Goal: Communication & Community: Answer question/provide support

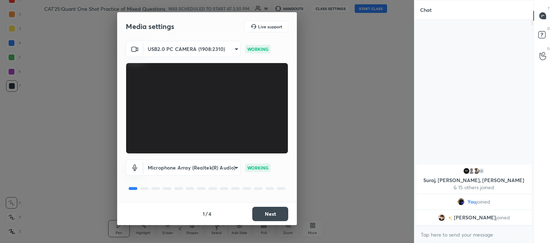
scroll to position [145, 117]
click at [262, 214] on button "Next" at bounding box center [270, 214] width 36 height 14
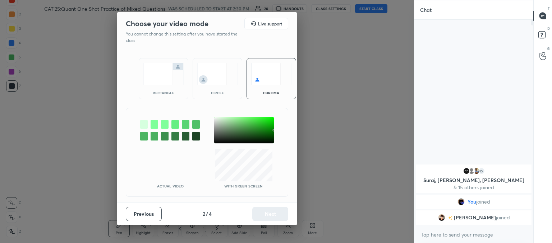
click at [214, 80] on img at bounding box center [217, 74] width 40 height 23
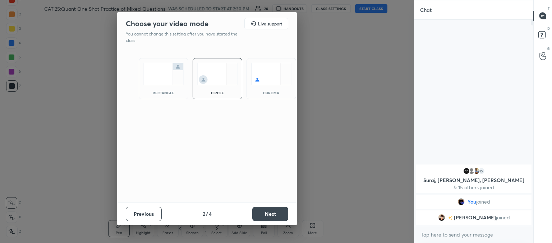
click at [271, 217] on button "Next" at bounding box center [270, 214] width 36 height 14
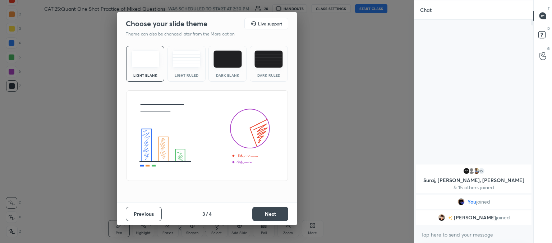
click at [186, 71] on div "Light Ruled" at bounding box center [186, 64] width 38 height 36
click at [267, 216] on button "Next" at bounding box center [270, 214] width 36 height 14
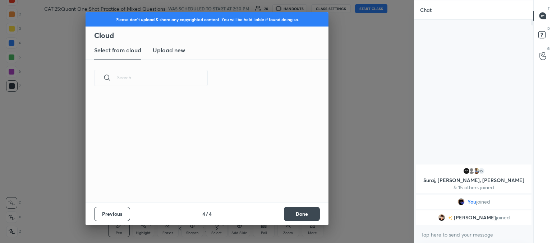
scroll to position [106, 231]
click at [161, 48] on h3 "Upload new" at bounding box center [169, 50] width 32 height 9
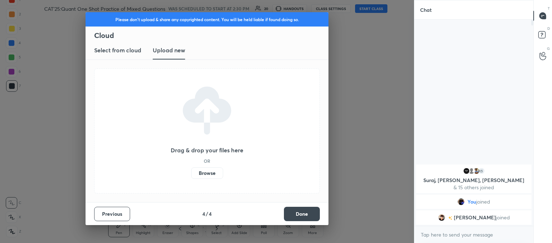
click at [207, 172] on label "Browse" at bounding box center [207, 173] width 32 height 11
click at [191, 172] on input "Browse" at bounding box center [191, 173] width 0 height 11
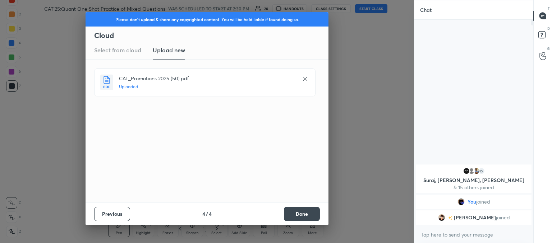
click at [297, 212] on button "Done" at bounding box center [302, 214] width 36 height 14
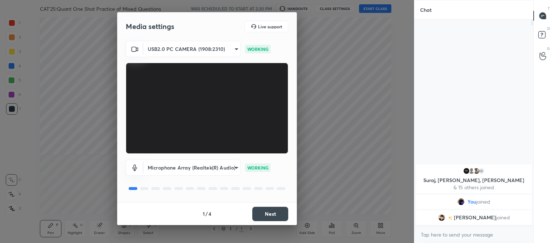
click at [268, 216] on button "Next" at bounding box center [270, 214] width 36 height 14
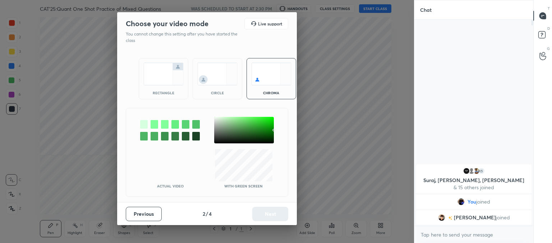
click at [267, 216] on div "Previous 2 / 4 Next" at bounding box center [207, 214] width 180 height 23
click at [210, 72] on img at bounding box center [217, 74] width 40 height 23
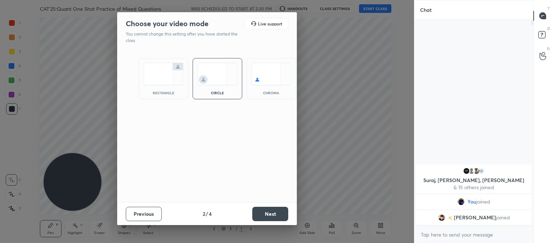
click at [267, 211] on button "Next" at bounding box center [270, 214] width 36 height 14
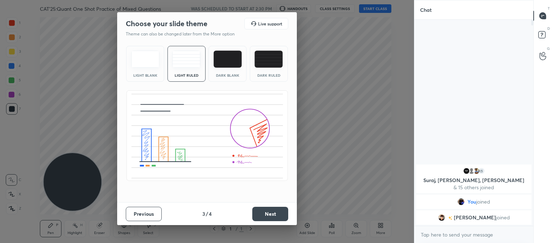
click at [270, 211] on button "Next" at bounding box center [270, 214] width 36 height 14
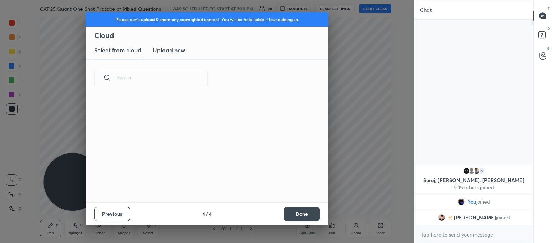
scroll to position [106, 231]
click at [158, 56] on new "Upload new" at bounding box center [169, 51] width 32 height 18
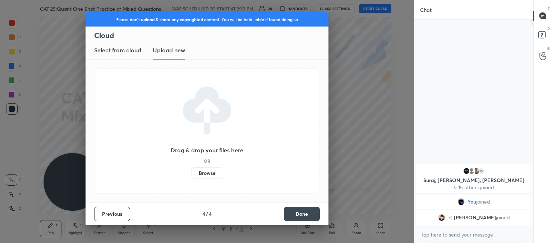
click at [200, 173] on label "Browse" at bounding box center [207, 173] width 32 height 11
click at [191, 173] on input "Browse" at bounding box center [191, 173] width 0 height 11
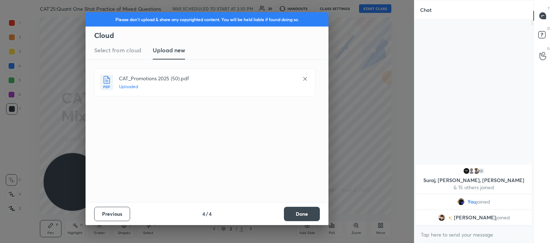
click at [290, 214] on button "Done" at bounding box center [302, 214] width 36 height 14
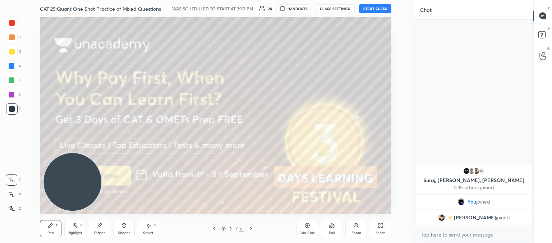
click at [214, 232] on icon at bounding box center [214, 229] width 6 height 6
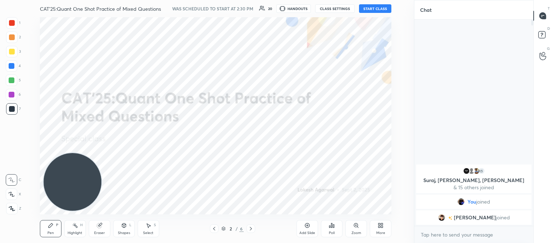
click at [376, 11] on button "START CLASS" at bounding box center [375, 8] width 32 height 9
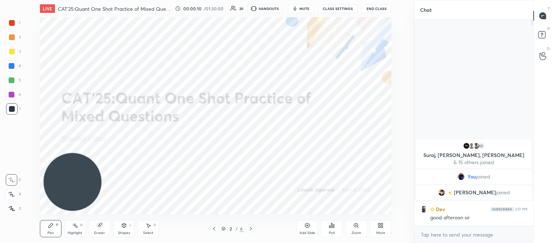
click at [99, 228] on icon at bounding box center [99, 226] width 5 height 5
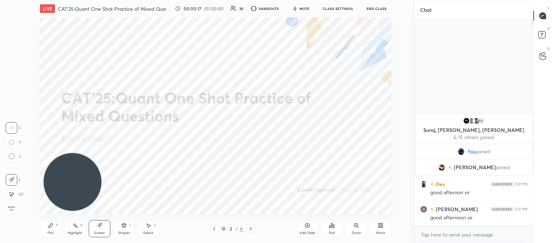
click at [55, 227] on div "Pen P" at bounding box center [51, 228] width 22 height 17
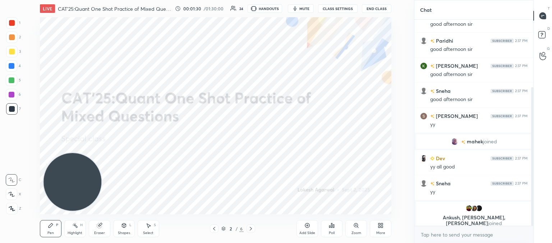
scroll to position [106, 0]
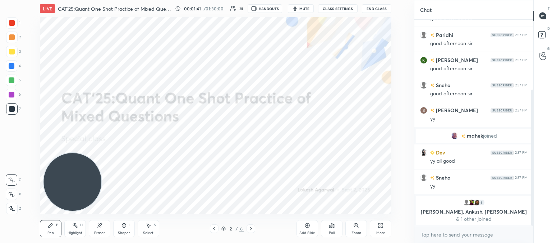
click at [147, 228] on icon at bounding box center [148, 226] width 6 height 6
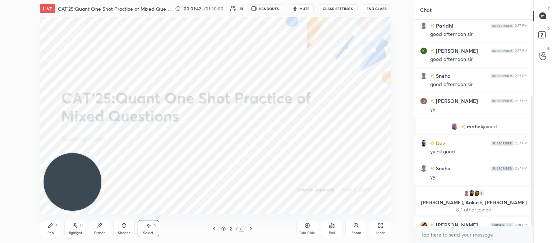
scroll to position [122, 0]
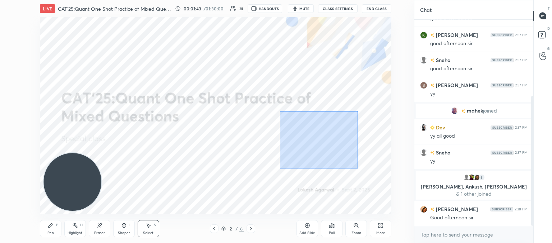
drag, startPoint x: 358, startPoint y: 168, endPoint x: 297, endPoint y: 118, distance: 78.8
click at [279, 111] on div "0 ° Undo Copy Duplicate Duplicate to new slide Delete" at bounding box center [215, 116] width 351 height 198
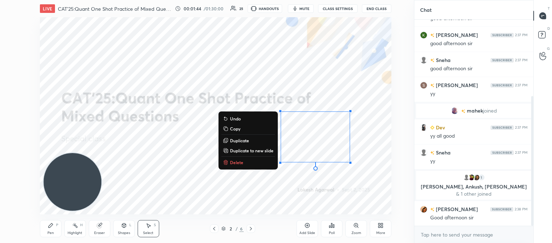
click at [236, 164] on p "Delete" at bounding box center [236, 163] width 13 height 6
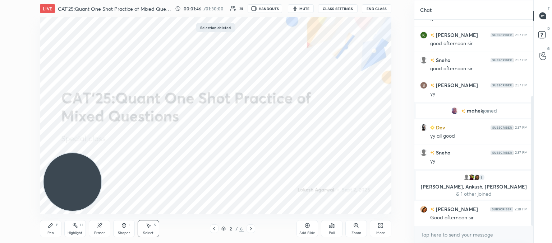
click at [250, 228] on icon at bounding box center [251, 229] width 2 height 4
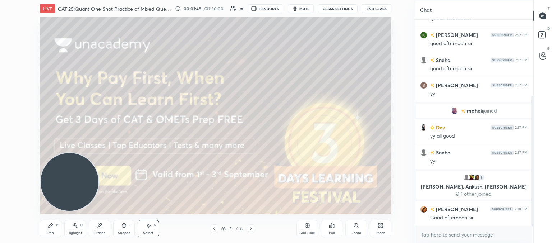
drag, startPoint x: 83, startPoint y: 190, endPoint x: 51, endPoint y: 178, distance: 34.1
click at [1, 190] on div "1 2 3 4 5 6 7 C X Z C X Z E E Erase all H H LIVE CAT'25:Quant One Shot Practice…" at bounding box center [204, 121] width 408 height 243
click at [50, 228] on div "Pen P" at bounding box center [51, 228] width 22 height 17
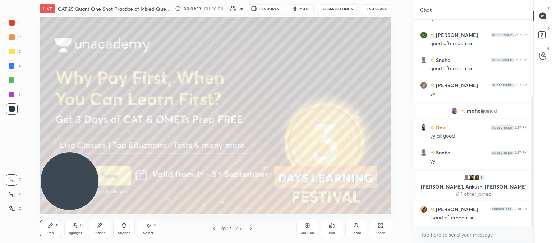
click at [11, 54] on div at bounding box center [12, 52] width 6 height 6
drag, startPoint x: 63, startPoint y: 181, endPoint x: 33, endPoint y: 42, distance: 141.8
click at [33, 42] on div "Setting up your live class Poll for secs No correct answer Start poll" at bounding box center [215, 116] width 385 height 198
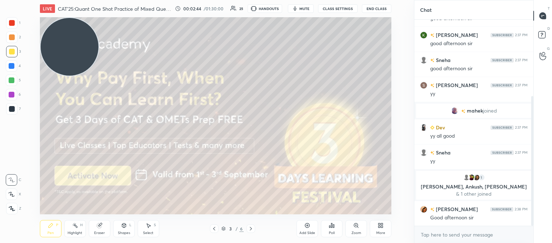
click at [250, 229] on icon at bounding box center [251, 229] width 6 height 6
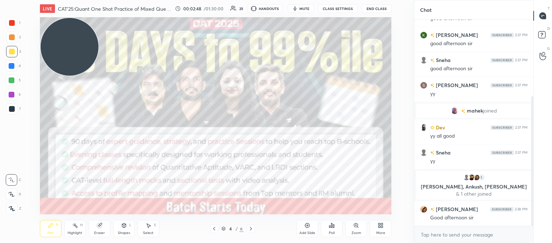
drag, startPoint x: 11, startPoint y: 108, endPoint x: 15, endPoint y: 107, distance: 4.3
click at [11, 108] on div at bounding box center [12, 109] width 6 height 6
click at [15, 52] on div at bounding box center [11, 51] width 11 height 11
click at [10, 105] on div at bounding box center [11, 108] width 11 height 11
click at [253, 230] on icon at bounding box center [251, 229] width 6 height 6
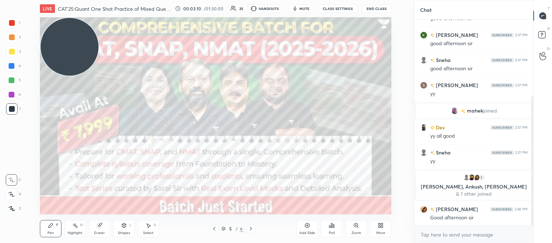
drag, startPoint x: 9, startPoint y: 46, endPoint x: 38, endPoint y: 53, distance: 30.2
click at [9, 46] on div at bounding box center [11, 51] width 11 height 11
click at [14, 205] on div at bounding box center [11, 208] width 11 height 11
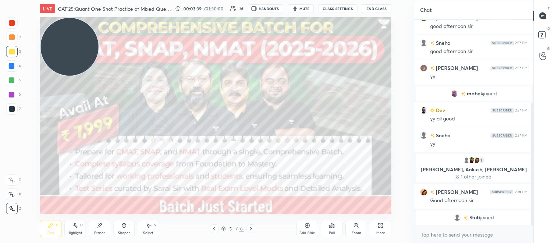
click at [251, 229] on icon at bounding box center [251, 229] width 6 height 6
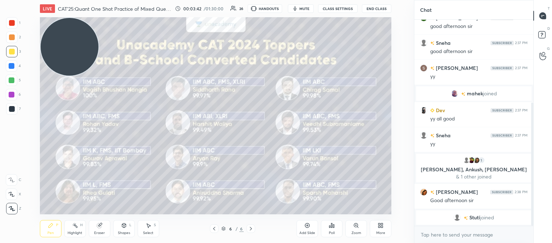
click at [378, 226] on icon at bounding box center [379, 227] width 2 height 2
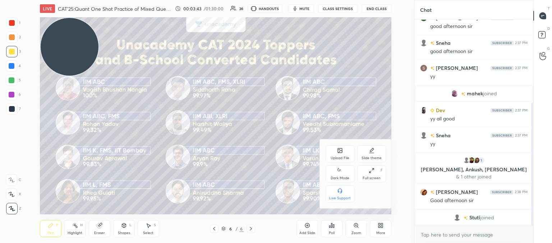
click at [340, 159] on div "Upload File" at bounding box center [339, 159] width 19 height 4
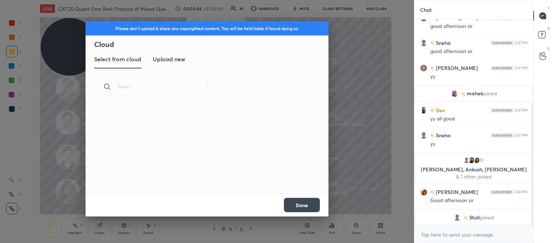
scroll to position [88, 231]
click at [298, 206] on button "Done" at bounding box center [302, 205] width 36 height 14
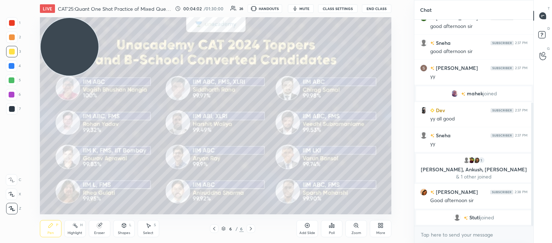
click at [380, 226] on icon at bounding box center [380, 226] width 6 height 6
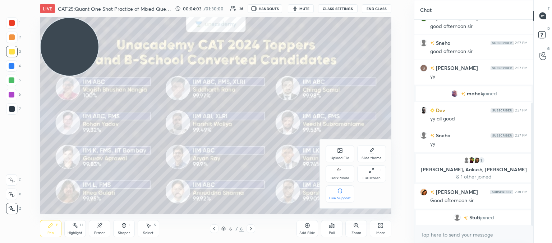
click at [339, 153] on icon at bounding box center [340, 151] width 4 height 4
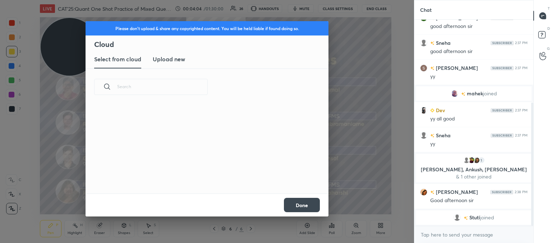
click at [170, 61] on h3 "Upload new" at bounding box center [169, 59] width 32 height 9
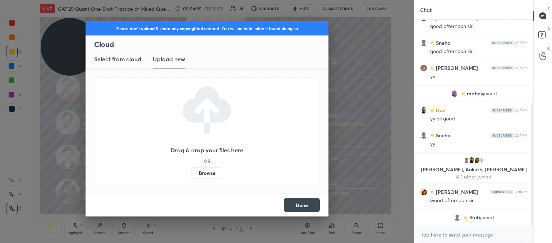
click at [198, 175] on label "Browse" at bounding box center [207, 173] width 32 height 11
click at [191, 175] on input "Browse" at bounding box center [191, 173] width 0 height 11
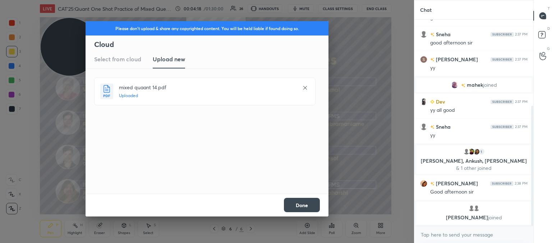
scroll to position [159, 0]
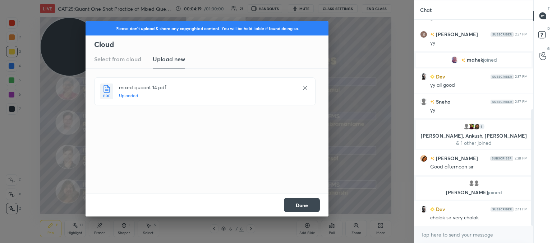
click at [316, 206] on button "Done" at bounding box center [302, 205] width 36 height 14
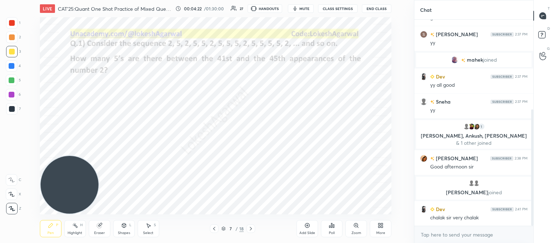
drag, startPoint x: 60, startPoint y: 44, endPoint x: 57, endPoint y: 168, distance: 124.3
click at [27, 214] on div "Setting up your live class Poll for secs No correct answer Start poll" at bounding box center [215, 116] width 385 height 198
click at [9, 107] on div at bounding box center [11, 108] width 11 height 11
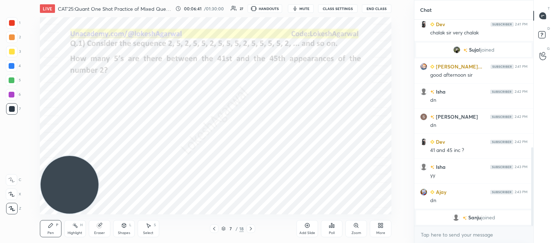
scroll to position [384, 0]
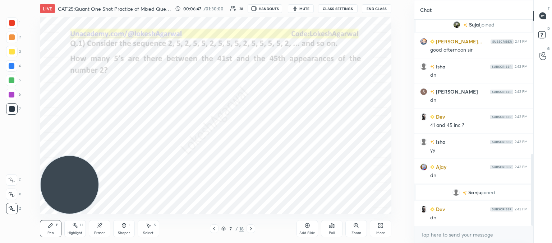
click at [335, 227] on div "Poll" at bounding box center [332, 228] width 22 height 17
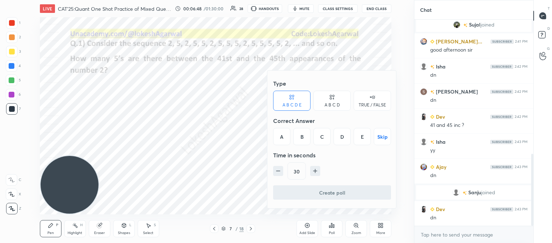
click at [306, 129] on div "B" at bounding box center [301, 136] width 17 height 17
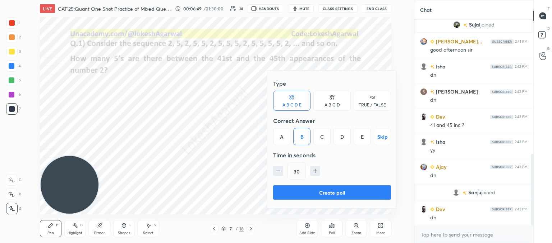
click at [309, 194] on button "Create poll" at bounding box center [332, 193] width 118 height 14
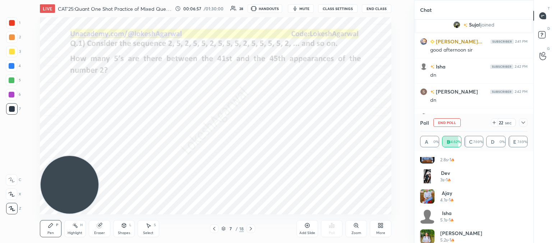
scroll to position [135, 0]
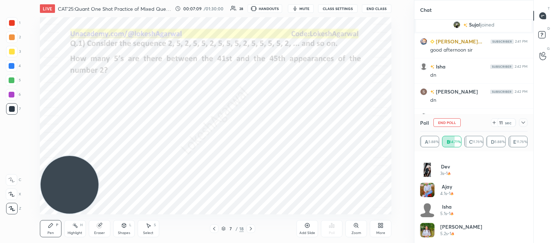
click at [106, 235] on div "Eraser" at bounding box center [100, 228] width 22 height 17
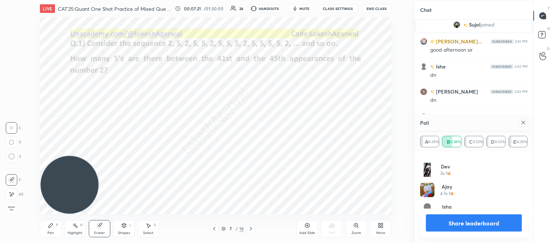
drag, startPoint x: 522, startPoint y: 124, endPoint x: 479, endPoint y: 124, distance: 42.7
click at [521, 124] on icon at bounding box center [523, 123] width 6 height 6
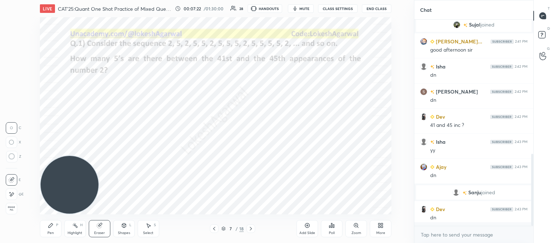
scroll to position [3, 2]
click at [10, 156] on icon at bounding box center [12, 157] width 6 height 6
click at [52, 229] on icon at bounding box center [51, 226] width 6 height 6
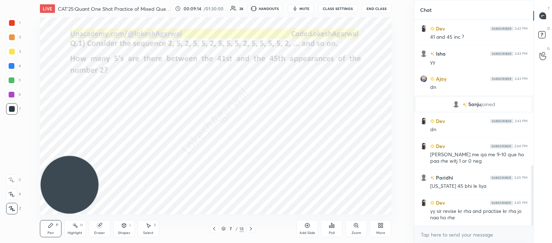
scroll to position [497, 0]
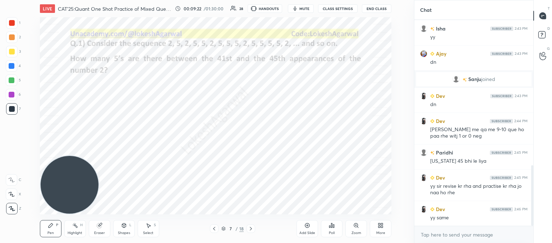
click at [251, 229] on icon at bounding box center [251, 229] width 6 height 6
click at [152, 232] on div "Select" at bounding box center [148, 234] width 10 height 4
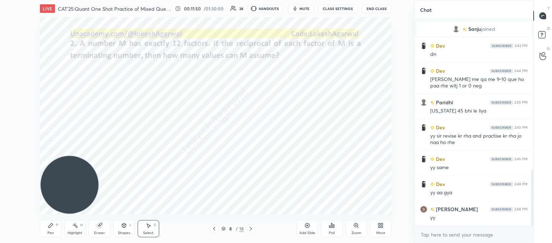
scroll to position [572, 0]
drag, startPoint x: 49, startPoint y: 230, endPoint x: 56, endPoint y: 226, distance: 8.4
click at [50, 230] on div "Pen P" at bounding box center [51, 228] width 22 height 17
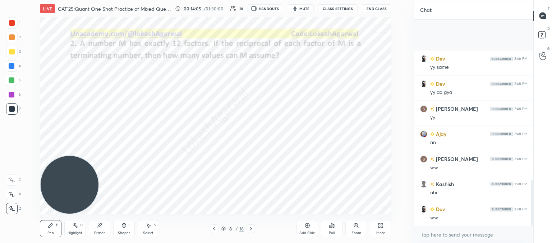
scroll to position [723, 0]
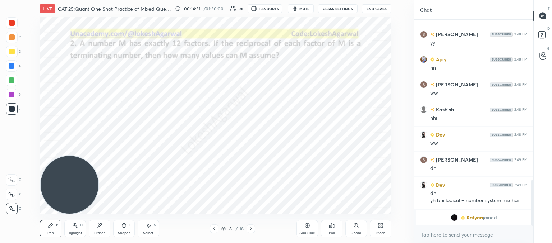
click at [335, 232] on div "Poll" at bounding box center [332, 228] width 22 height 17
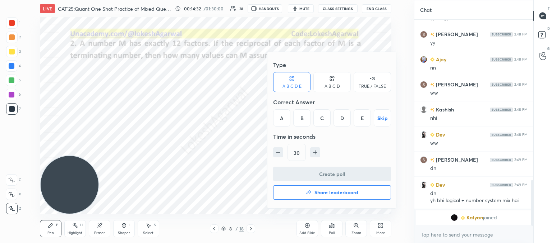
click at [322, 115] on div "C" at bounding box center [321, 118] width 17 height 17
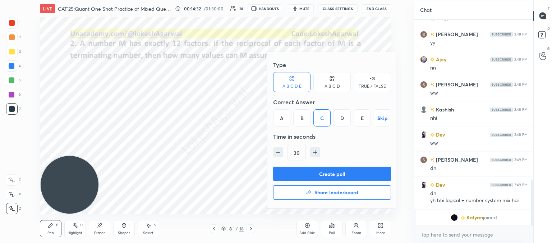
click at [319, 172] on button "Create poll" at bounding box center [332, 174] width 118 height 14
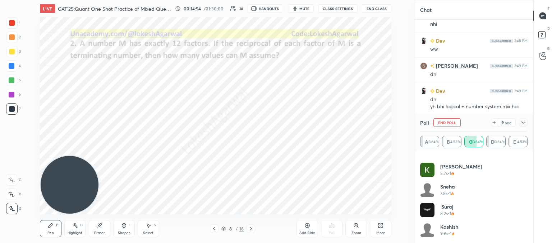
scroll to position [743, 0]
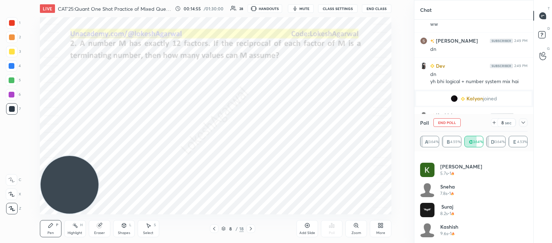
click at [525, 124] on icon at bounding box center [523, 123] width 6 height 6
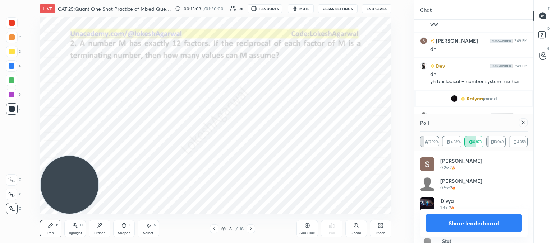
scroll to position [84, 105]
click at [524, 125] on icon at bounding box center [523, 123] width 6 height 6
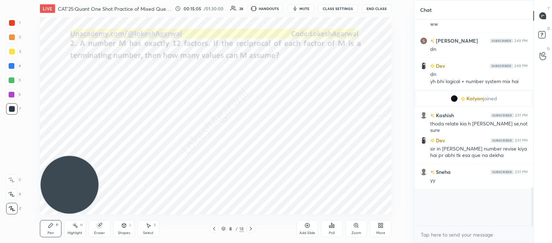
scroll to position [3, 2]
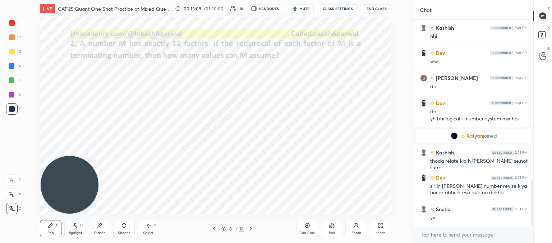
click at [147, 229] on div "Select S" at bounding box center [149, 228] width 22 height 17
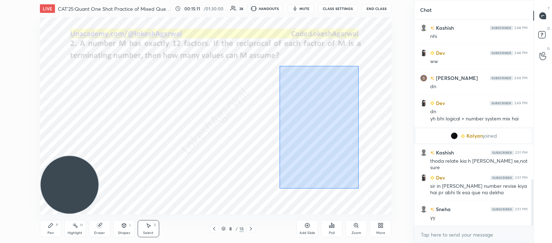
drag, startPoint x: 358, startPoint y: 189, endPoint x: 281, endPoint y: 65, distance: 145.7
click at [281, 65] on div "0 ° Undo Copy Duplicate Duplicate to new slide Delete" at bounding box center [215, 116] width 351 height 198
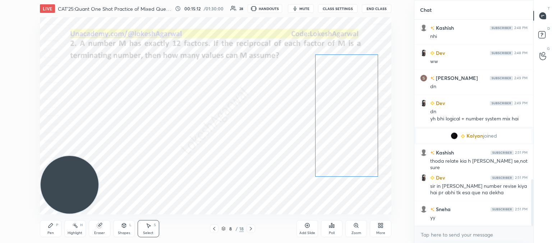
drag, startPoint x: 339, startPoint y: 117, endPoint x: 351, endPoint y: 105, distance: 16.5
click at [351, 105] on div "0 ° Undo Copy Duplicate Duplicate to new slide Delete" at bounding box center [215, 116] width 351 height 198
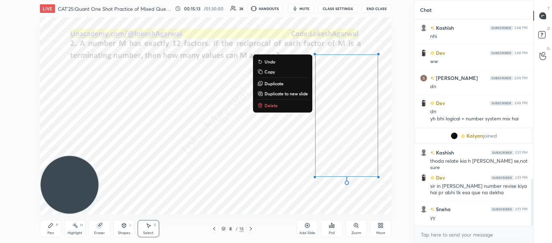
drag, startPoint x: 160, startPoint y: 141, endPoint x: 146, endPoint y: 120, distance: 24.8
click at [160, 140] on div "0 ° Undo Copy Duplicate Duplicate to new slide Delete" at bounding box center [215, 116] width 351 height 198
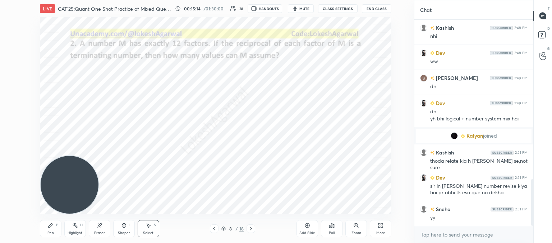
click at [53, 229] on div "Pen P" at bounding box center [51, 228] width 22 height 17
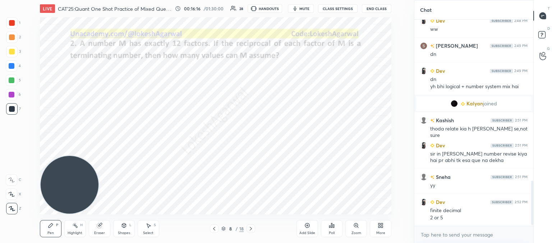
scroll to position [763, 0]
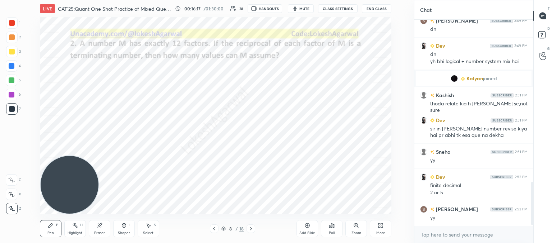
drag, startPoint x: 147, startPoint y: 229, endPoint x: 149, endPoint y: 226, distance: 3.9
click at [147, 229] on div "Select S" at bounding box center [149, 228] width 22 height 17
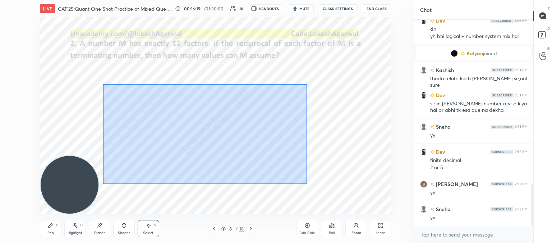
scroll to position [813, 0]
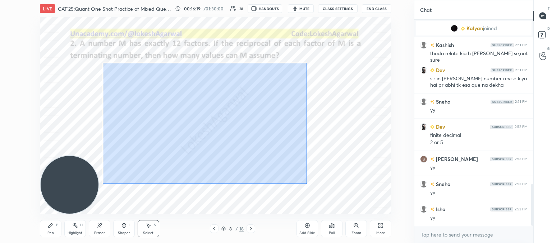
drag, startPoint x: 305, startPoint y: 181, endPoint x: 170, endPoint y: 88, distance: 164.0
click at [102, 65] on div "0 ° Undo Copy Duplicate Duplicate to new slide Delete" at bounding box center [215, 116] width 351 height 198
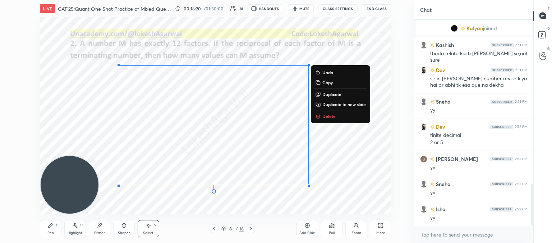
drag, startPoint x: 324, startPoint y: 114, endPoint x: 319, endPoint y: 112, distance: 4.5
click at [324, 113] on button "Delete" at bounding box center [341, 116] width 54 height 9
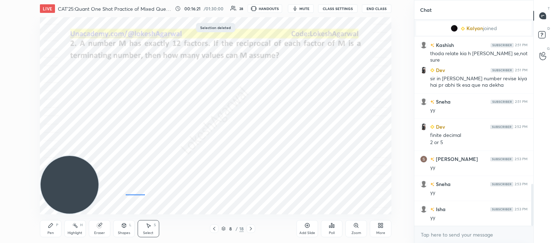
drag, startPoint x: 125, startPoint y: 194, endPoint x: 120, endPoint y: 176, distance: 19.1
click at [104, 166] on div "0 ° Undo Copy Duplicate Duplicate to new slide Delete" at bounding box center [215, 116] width 351 height 198
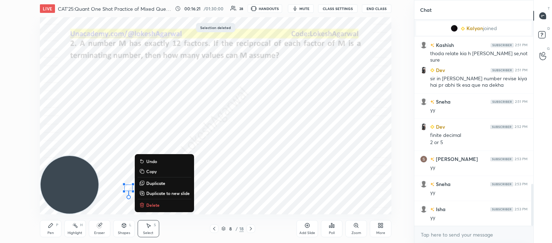
click at [160, 205] on button "Delete" at bounding box center [165, 205] width 54 height 9
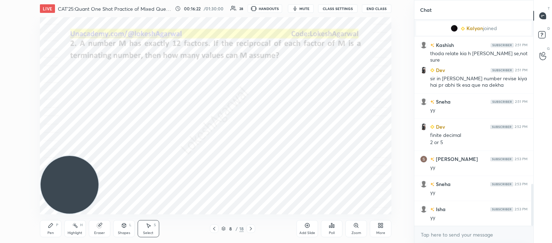
drag, startPoint x: 54, startPoint y: 229, endPoint x: 66, endPoint y: 218, distance: 16.0
click at [55, 228] on div "Pen P" at bounding box center [51, 228] width 22 height 17
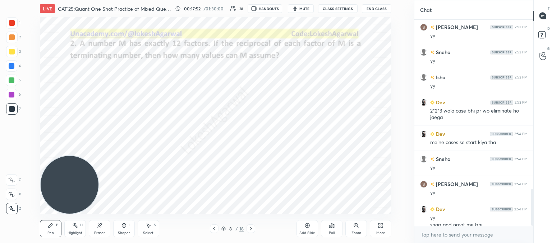
scroll to position [952, 0]
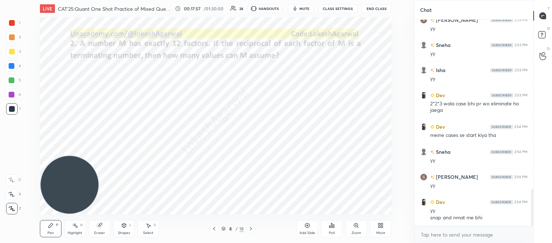
drag, startPoint x: 147, startPoint y: 232, endPoint x: 149, endPoint y: 220, distance: 11.8
click at [147, 232] on div "Select" at bounding box center [148, 234] width 10 height 4
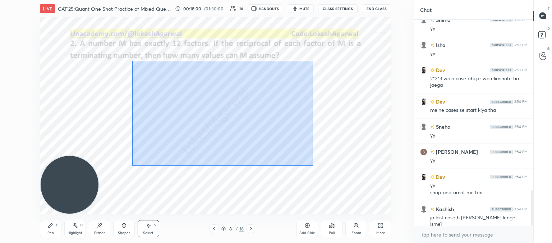
drag, startPoint x: 132, startPoint y: 61, endPoint x: 299, endPoint y: 158, distance: 193.0
click at [312, 166] on div "0 ° Undo Copy Duplicate Duplicate to new slide Delete" at bounding box center [215, 116] width 351 height 198
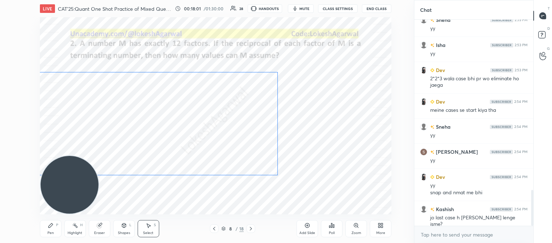
drag, startPoint x: 274, startPoint y: 126, endPoint x: 235, endPoint y: 136, distance: 40.5
click at [235, 136] on div "0 ° Undo Copy Duplicate Duplicate to new slide Delete" at bounding box center [215, 116] width 351 height 198
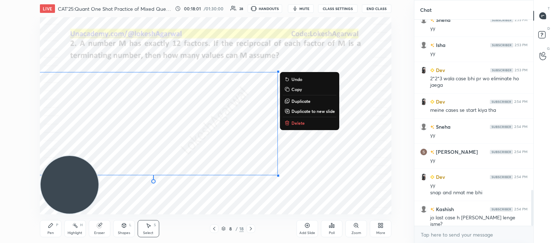
click at [300, 171] on div "0 ° Undo Copy Duplicate Duplicate to new slide Delete" at bounding box center [215, 116] width 351 height 198
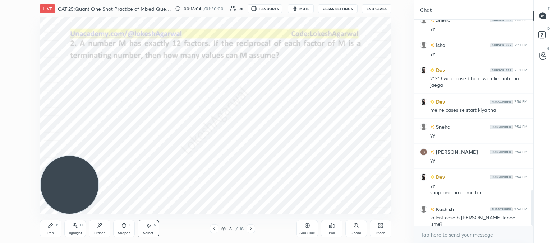
click at [252, 228] on icon at bounding box center [251, 229] width 6 height 6
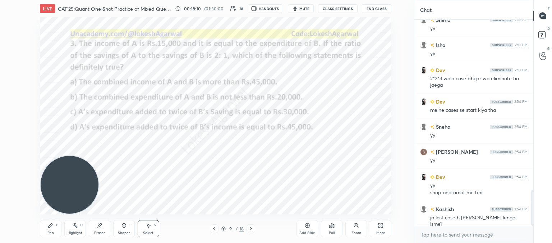
click at [215, 227] on icon at bounding box center [214, 229] width 6 height 6
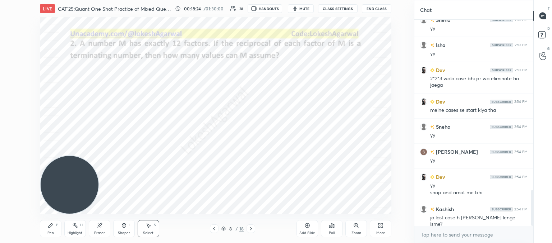
click at [250, 229] on icon at bounding box center [251, 229] width 6 height 6
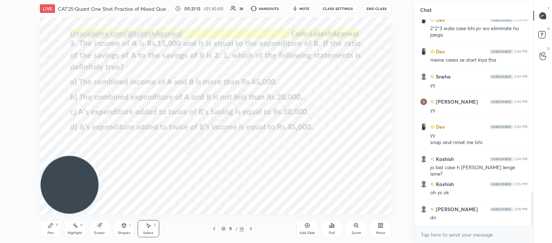
scroll to position [1053, 0]
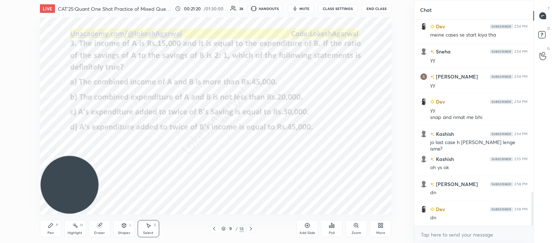
click at [336, 229] on div "Poll" at bounding box center [332, 228] width 22 height 17
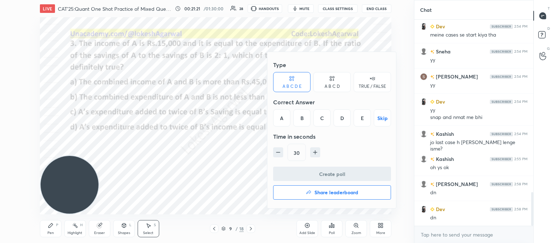
click at [339, 83] on div "A B C D" at bounding box center [331, 82] width 37 height 20
click at [354, 109] on div "Correct Answer" at bounding box center [332, 102] width 118 height 14
click at [356, 122] on div "D" at bounding box center [355, 118] width 21 height 17
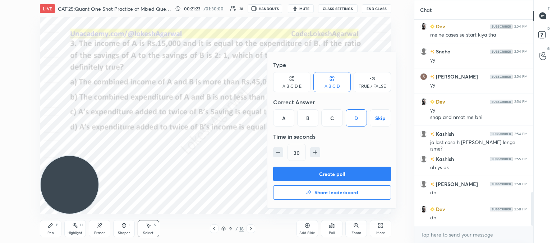
click at [317, 167] on button "Create poll" at bounding box center [332, 174] width 118 height 14
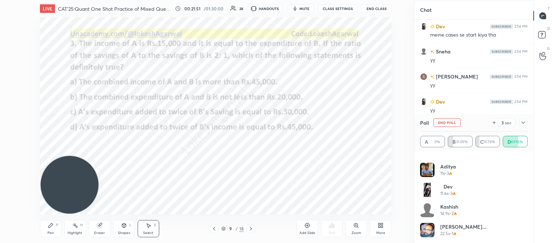
scroll to position [175, 0]
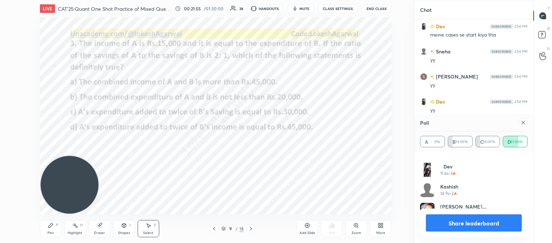
click at [526, 122] on div at bounding box center [523, 123] width 9 height 9
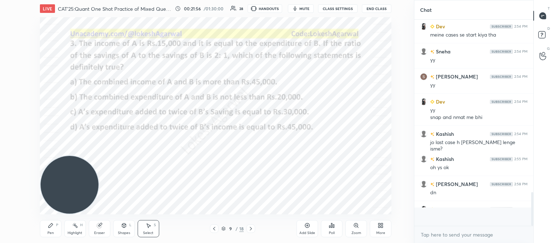
scroll to position [3, 2]
click at [55, 226] on div "Pen P" at bounding box center [51, 228] width 22 height 17
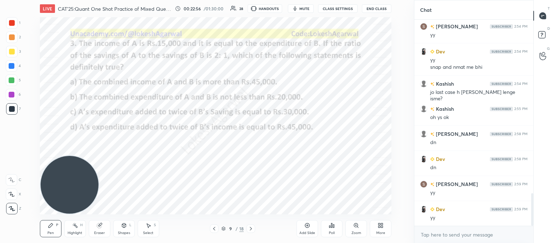
scroll to position [1128, 0]
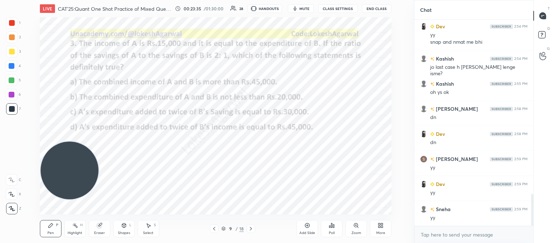
drag, startPoint x: 65, startPoint y: 170, endPoint x: 17, endPoint y: -11, distance: 187.1
click at [17, 0] on html "1 2 3 4 5 6 7 C X Z C X Z E E Erase all H H LIVE CAT'25:Quant One Shot Practice…" at bounding box center [276, 0] width 552 height 0
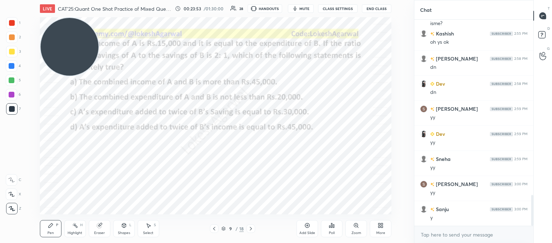
scroll to position [1204, 0]
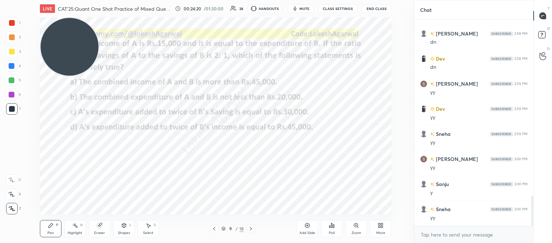
drag, startPoint x: 96, startPoint y: 227, endPoint x: 102, endPoint y: 216, distance: 13.0
click at [98, 226] on icon at bounding box center [100, 226] width 6 height 6
click at [48, 232] on div "Pen" at bounding box center [50, 234] width 6 height 4
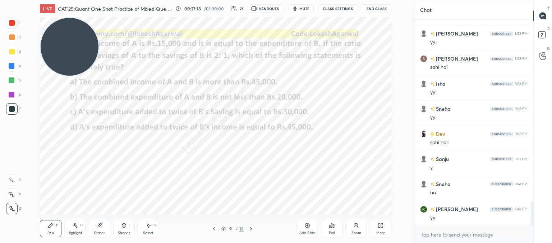
click at [98, 229] on div "Eraser" at bounding box center [100, 228] width 22 height 17
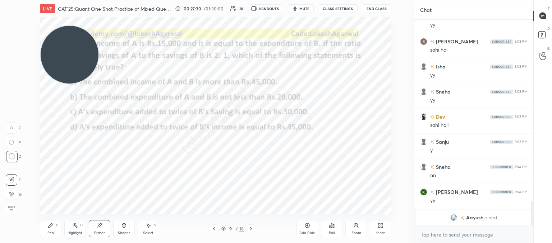
drag, startPoint x: 75, startPoint y: 42, endPoint x: 57, endPoint y: 180, distance: 139.0
click at [31, 190] on div "Setting up your live class Poll for secs No correct answer Start poll" at bounding box center [215, 116] width 385 height 198
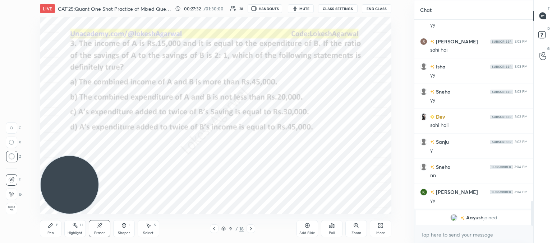
scroll to position [1254, 0]
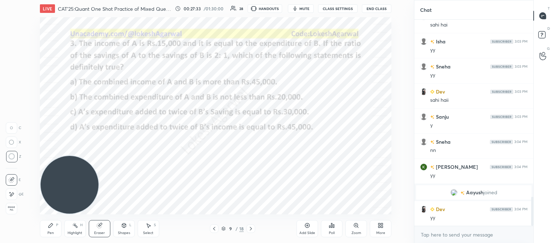
click at [247, 228] on div at bounding box center [250, 229] width 9 height 9
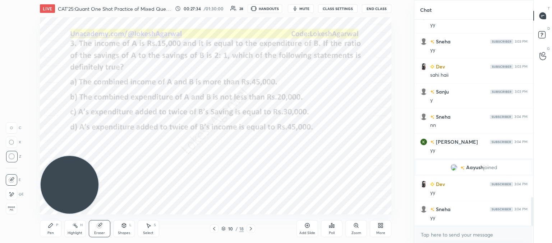
scroll to position [1304, 0]
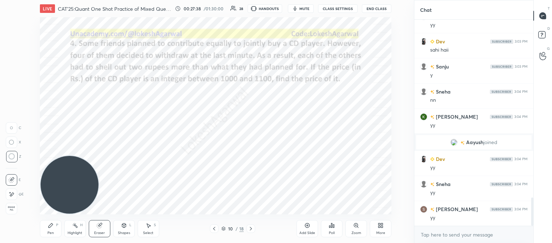
drag, startPoint x: 53, startPoint y: 227, endPoint x: 60, endPoint y: 171, distance: 56.8
click at [54, 225] on div "Pen P" at bounding box center [51, 228] width 22 height 17
click at [431, 231] on body "1 2 3 4 5 6 7 C X Z C X Z E E Erase all H H LIVE CAT'25:Quant One Shot Practice…" at bounding box center [276, 121] width 552 height 243
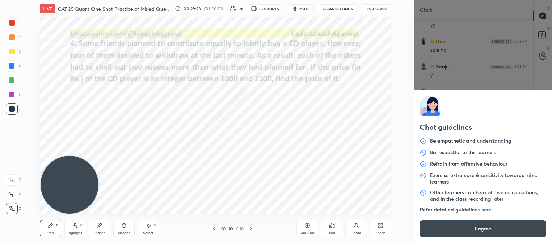
click at [431, 231] on button "I agree" at bounding box center [482, 228] width 126 height 17
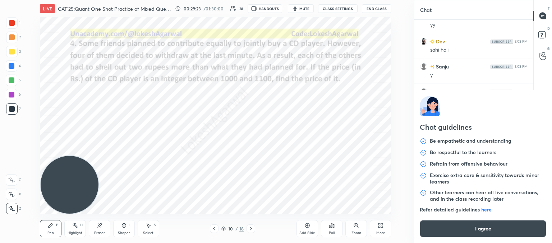
type textarea "x"
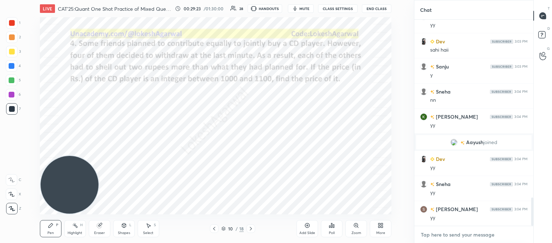
click at [432, 234] on textarea at bounding box center [473, 234] width 107 height 11
paste textarea "[URL][DOMAIN_NAME]"
type textarea "[URL][DOMAIN_NAME]"
type textarea "x"
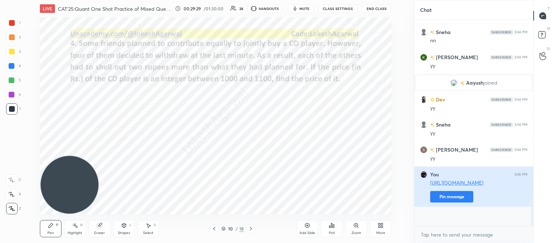
click at [455, 203] on button "Pin message" at bounding box center [451, 196] width 43 height 11
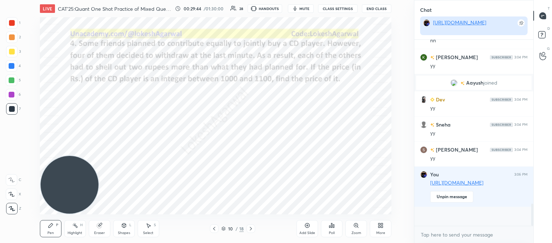
scroll to position [178, 117]
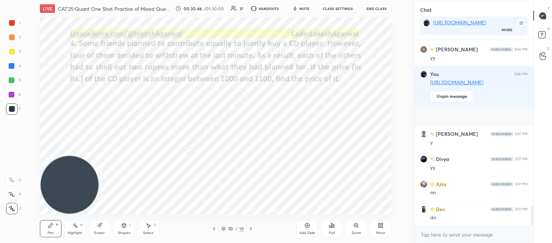
click at [336, 235] on div "Poll" at bounding box center [332, 228] width 22 height 17
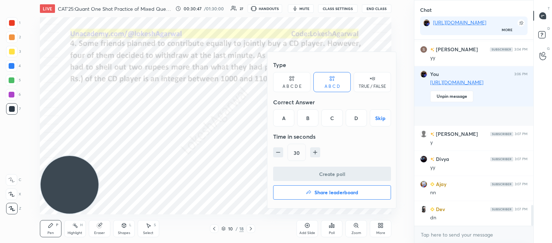
click at [297, 79] on div "A B C D E" at bounding box center [291, 82] width 37 height 20
click at [361, 120] on div "E" at bounding box center [361, 118] width 17 height 17
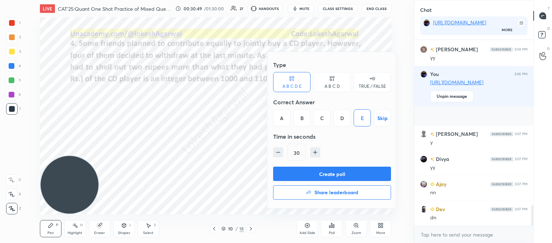
click at [336, 173] on button "Create poll" at bounding box center [332, 174] width 118 height 14
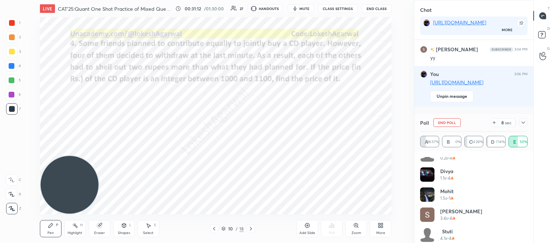
scroll to position [55, 0]
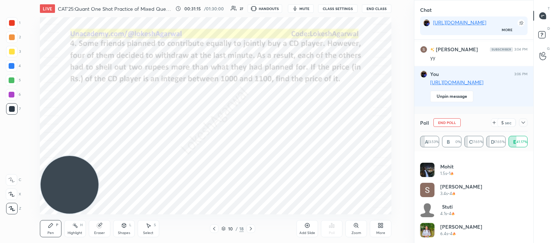
drag, startPoint x: 147, startPoint y: 232, endPoint x: 150, endPoint y: 228, distance: 4.7
click at [147, 232] on div "Select" at bounding box center [148, 234] width 10 height 4
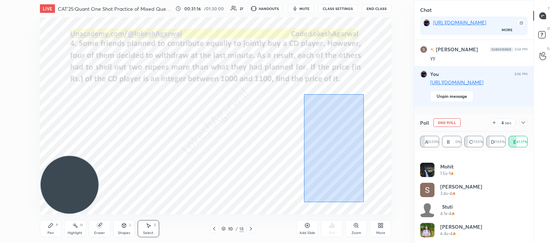
drag, startPoint x: 363, startPoint y: 203, endPoint x: 307, endPoint y: 83, distance: 131.7
click at [307, 83] on div "0 ° Undo Copy Duplicate Duplicate to new slide Delete" at bounding box center [215, 116] width 351 height 198
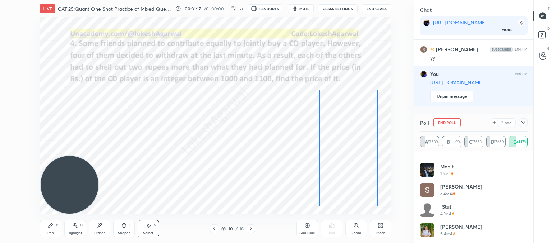
drag, startPoint x: 335, startPoint y: 116, endPoint x: 345, endPoint y: 125, distance: 12.5
click at [348, 124] on div "0 ° Undo Copy Duplicate Duplicate to new slide Delete" at bounding box center [215, 116] width 351 height 198
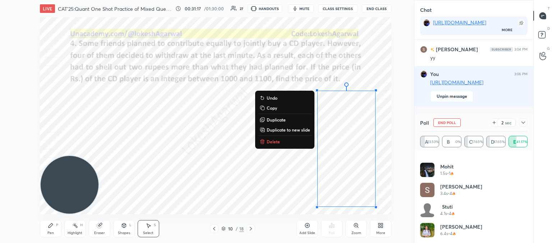
click at [253, 142] on div "0 ° Undo Copy Duplicate Duplicate to new slide Delete" at bounding box center [215, 116] width 351 height 198
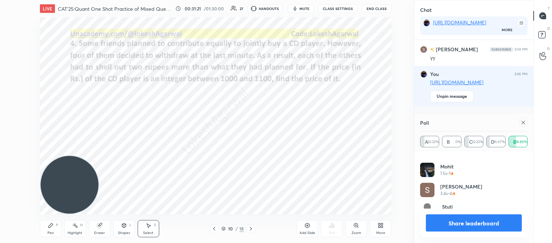
click at [521, 121] on icon at bounding box center [523, 123] width 6 height 6
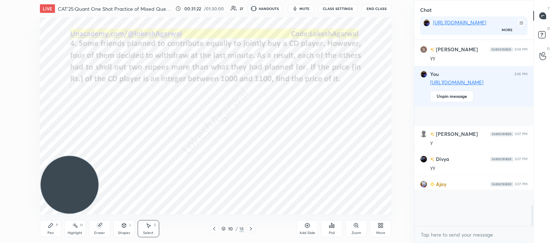
scroll to position [1489, 0]
drag, startPoint x: 53, startPoint y: 232, endPoint x: 56, endPoint y: 227, distance: 5.2
click at [52, 232] on div "Pen" at bounding box center [50, 234] width 6 height 4
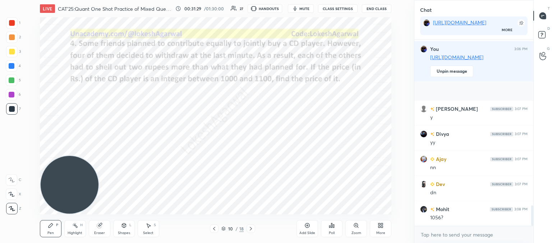
click at [352, 209] on div "LIVE CAT'25:Quant One Shot Practice of Mixed Questions 00:31:29 / 01:30:00 27 H…" at bounding box center [215, 121] width 385 height 243
click at [351, 209] on div "LIVE CAT'25:Quant One Shot Practice of Mixed Questions 00:31:30 / 01:30:00 27 H…" at bounding box center [215, 121] width 385 height 243
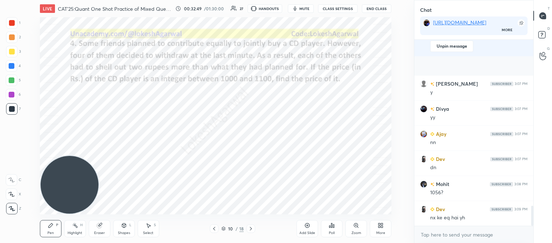
click at [101, 229] on div "Eraser" at bounding box center [100, 228] width 22 height 17
drag, startPoint x: 11, startPoint y: 127, endPoint x: 32, endPoint y: 132, distance: 20.7
click at [11, 127] on icon at bounding box center [11, 128] width 3 height 3
drag, startPoint x: 49, startPoint y: 223, endPoint x: 58, endPoint y: 218, distance: 10.6
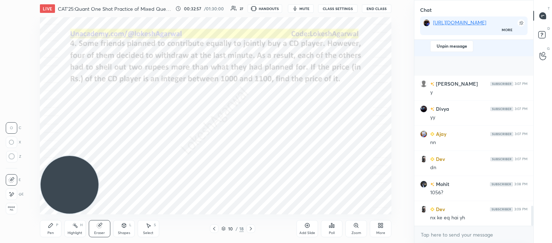
click at [49, 222] on div "Pen P" at bounding box center [51, 228] width 22 height 17
drag, startPoint x: 144, startPoint y: 229, endPoint x: 222, endPoint y: 218, distance: 78.4
click at [145, 229] on div "Select S" at bounding box center [149, 228] width 22 height 17
drag, startPoint x: 371, startPoint y: 210, endPoint x: 315, endPoint y: 105, distance: 119.0
click at [312, 105] on div "LIVE CAT'25:Quant One Shot Practice of Mixed Questions 00:33:04 / 01:30:00 26 H…" at bounding box center [215, 121] width 385 height 243
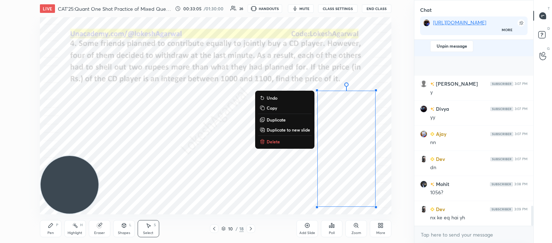
drag, startPoint x: 319, startPoint y: 90, endPoint x: 367, endPoint y: 196, distance: 117.0
click at [381, 209] on div "LIVE CAT'25:Quant One Shot Practice of Mixed Questions 00:33:05 / 01:30:00 26 H…" at bounding box center [215, 121] width 385 height 243
drag, startPoint x: 270, startPoint y: 139, endPoint x: 256, endPoint y: 155, distance: 21.2
click at [270, 140] on p "Delete" at bounding box center [272, 142] width 13 height 6
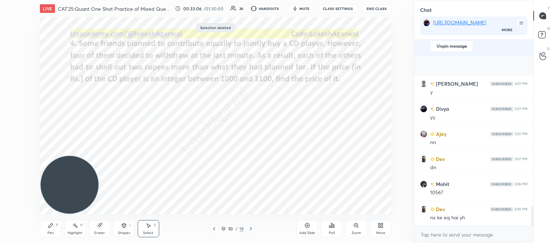
click at [45, 229] on div "Pen P" at bounding box center [51, 228] width 22 height 17
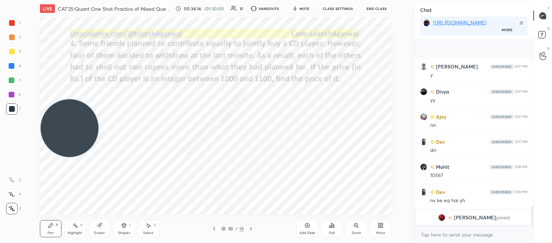
drag, startPoint x: 76, startPoint y: 127, endPoint x: 73, endPoint y: 49, distance: 78.7
click at [68, 99] on video at bounding box center [70, 128] width 58 height 58
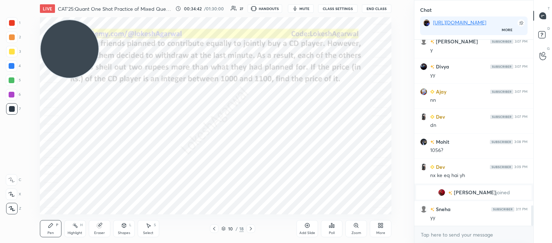
scroll to position [1502, 0]
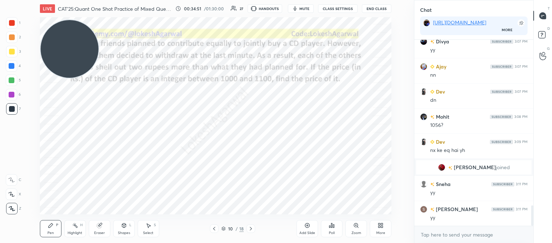
click at [249, 228] on icon at bounding box center [251, 229] width 6 height 6
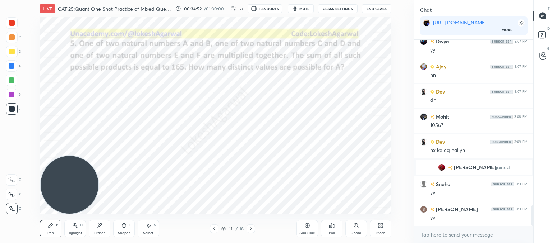
drag, startPoint x: 13, startPoint y: 214, endPoint x: 1, endPoint y: 236, distance: 24.8
click at [0, 242] on div "1 2 3 4 5 6 7 C X Z C X Z E E Erase all H H LIVE CAT'25:Quant One Shot Practice…" at bounding box center [204, 121] width 408 height 243
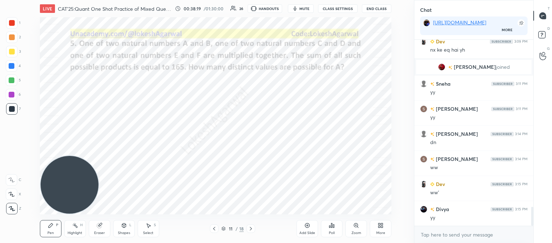
scroll to position [1627, 0]
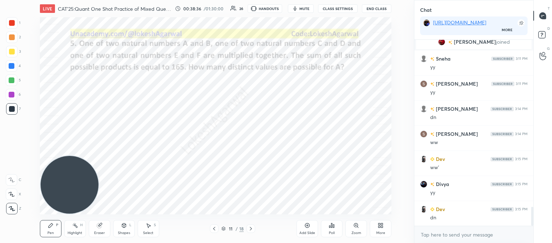
click at [338, 234] on div "Poll" at bounding box center [332, 228] width 22 height 17
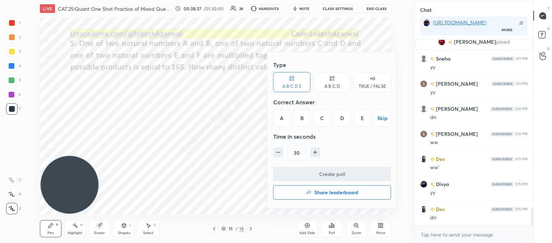
click at [365, 118] on div "E" at bounding box center [361, 118] width 17 height 17
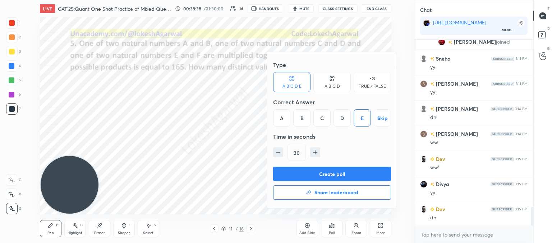
click at [320, 176] on button "Create poll" at bounding box center [332, 174] width 118 height 14
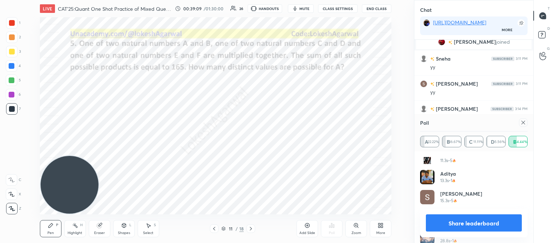
scroll to position [95, 0]
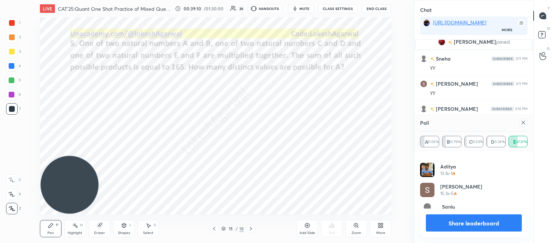
click at [524, 124] on icon at bounding box center [523, 123] width 4 height 4
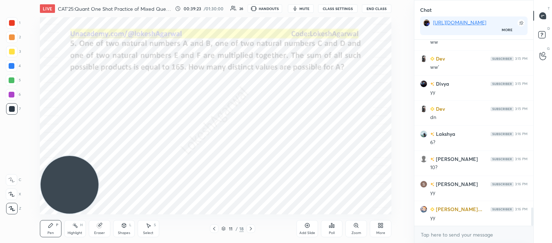
scroll to position [1753, 0]
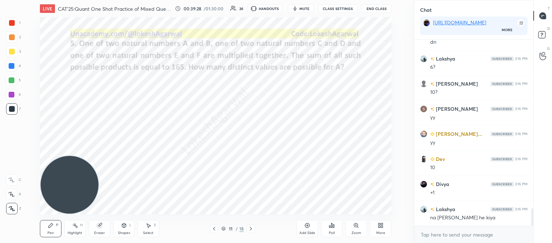
drag, startPoint x: 98, startPoint y: 224, endPoint x: 99, endPoint y: 219, distance: 4.9
click at [98, 223] on icon at bounding box center [100, 226] width 6 height 6
click at [55, 228] on div "Pen P" at bounding box center [51, 228] width 22 height 17
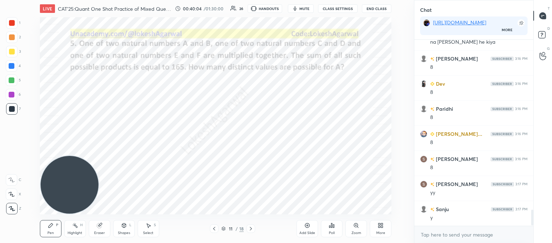
scroll to position [2005, 0]
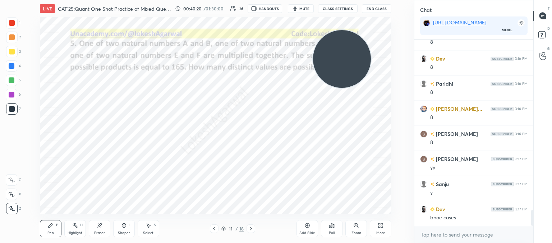
drag, startPoint x: 75, startPoint y: 177, endPoint x: 321, endPoint y: 61, distance: 272.1
click at [342, 58] on video at bounding box center [342, 59] width 58 height 58
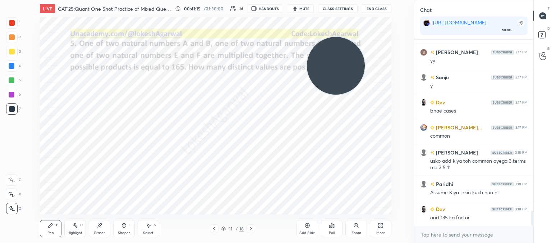
scroll to position [2137, 0]
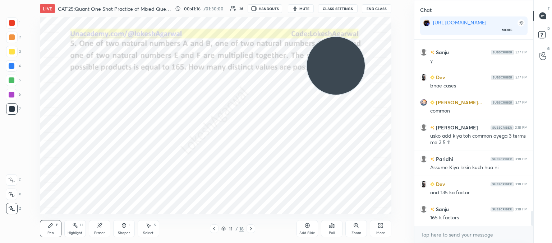
click at [148, 226] on icon at bounding box center [148, 226] width 6 height 6
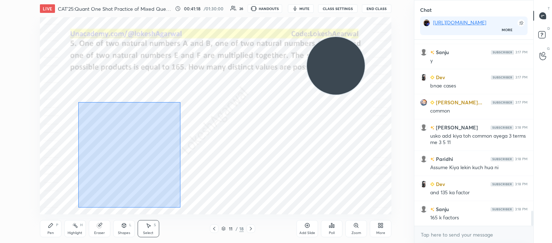
drag, startPoint x: 180, startPoint y: 208, endPoint x: 72, endPoint y: 85, distance: 163.6
click at [72, 85] on div "0 ° Undo Copy Duplicate Duplicate to new slide Delete" at bounding box center [215, 116] width 351 height 198
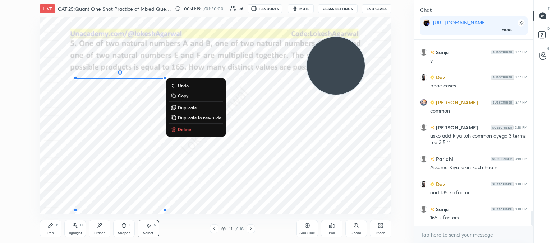
scroll to position [2162, 0]
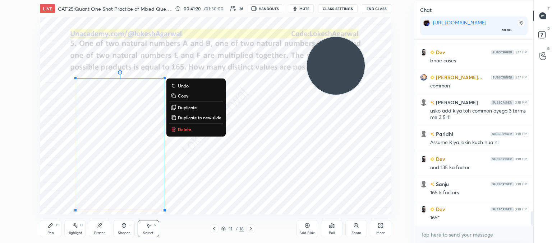
click at [187, 129] on p "Delete" at bounding box center [184, 130] width 13 height 6
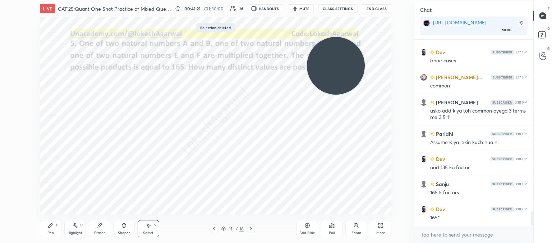
drag, startPoint x: 49, startPoint y: 229, endPoint x: 52, endPoint y: 219, distance: 10.0
click at [49, 228] on icon at bounding box center [51, 226] width 6 height 6
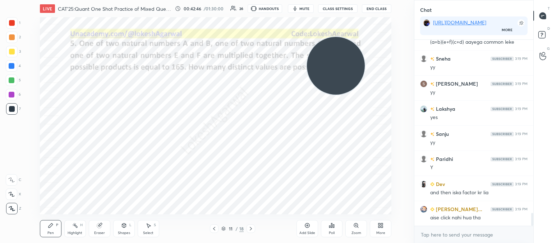
scroll to position [2502, 0]
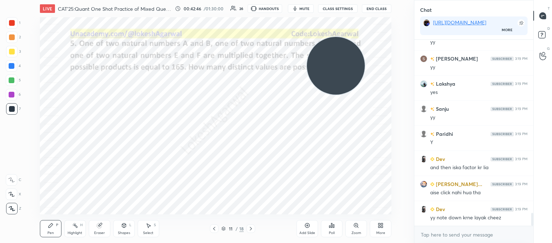
drag, startPoint x: 146, startPoint y: 226, endPoint x: 147, endPoint y: 219, distance: 7.2
click at [147, 224] on icon at bounding box center [148, 226] width 6 height 6
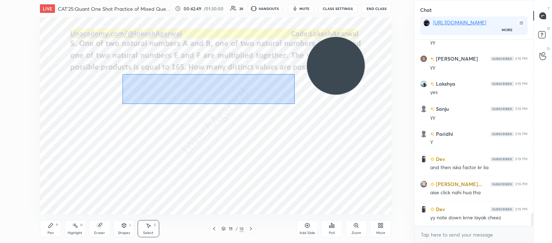
drag, startPoint x: 122, startPoint y: 74, endPoint x: 266, endPoint y: 101, distance: 146.1
click at [293, 103] on div "0 ° Undo Copy Duplicate Duplicate to new slide Delete" at bounding box center [215, 116] width 351 height 198
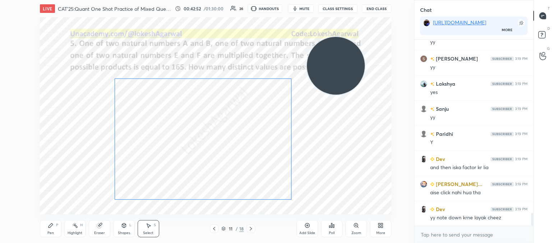
drag, startPoint x: 257, startPoint y: 93, endPoint x: 243, endPoint y: 90, distance: 14.7
click at [243, 90] on div "0 ° Undo Copy Duplicate Duplicate to new slide Delete" at bounding box center [215, 116] width 351 height 198
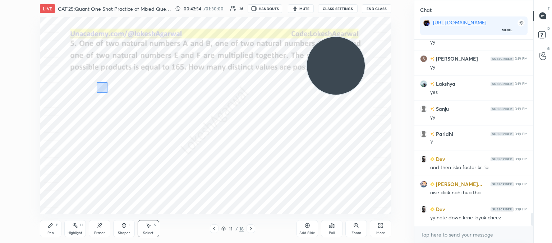
drag, startPoint x: 97, startPoint y: 83, endPoint x: 109, endPoint y: 98, distance: 19.6
click at [107, 92] on div "0 ° Undo Copy Duplicate Duplicate to new slide Delete" at bounding box center [215, 116] width 351 height 198
drag, startPoint x: 105, startPoint y: 93, endPoint x: 78, endPoint y: 88, distance: 28.2
click at [78, 87] on div "0 ° Undo Copy Duplicate Duplicate to new slide Delete" at bounding box center [215, 116] width 351 height 198
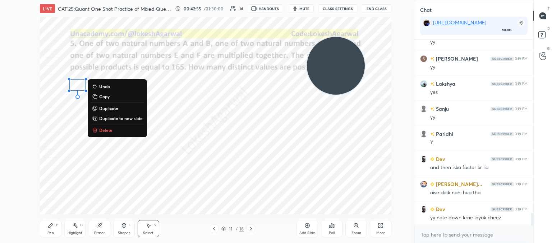
click at [237, 133] on div "0 ° Undo Copy Duplicate Duplicate to new slide Delete" at bounding box center [215, 116] width 351 height 198
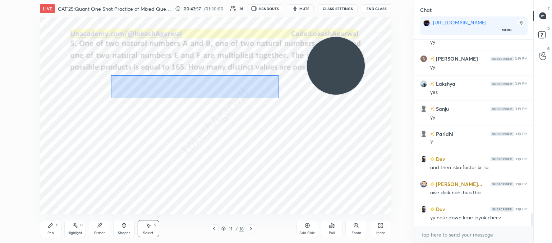
drag, startPoint x: 108, startPoint y: 73, endPoint x: 266, endPoint y: 94, distance: 158.7
click at [277, 98] on div "0 ° Undo Copy Duplicate Duplicate to new slide Delete" at bounding box center [215, 116] width 351 height 198
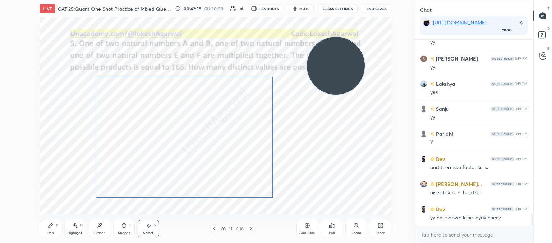
drag, startPoint x: 234, startPoint y: 90, endPoint x: 216, endPoint y: 89, distance: 18.3
click at [216, 89] on div "0 ° Undo Copy Duplicate Duplicate to new slide Delete" at bounding box center [215, 116] width 351 height 198
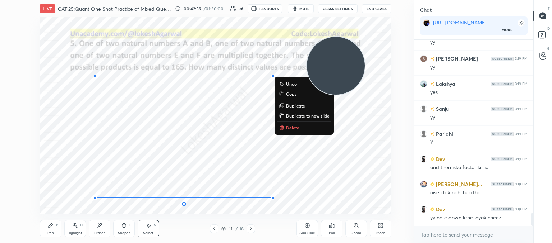
click at [285, 150] on div "0 ° Undo Copy Duplicate Duplicate to new slide Delete" at bounding box center [215, 116] width 351 height 198
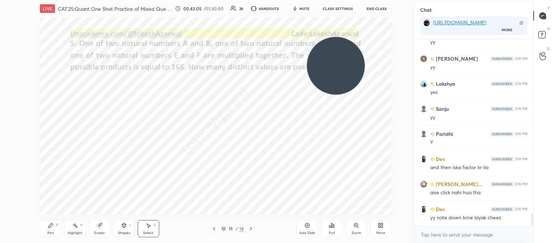
click at [49, 228] on icon at bounding box center [51, 226] width 6 height 6
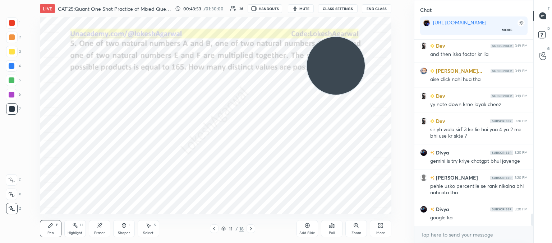
scroll to position [2641, 0]
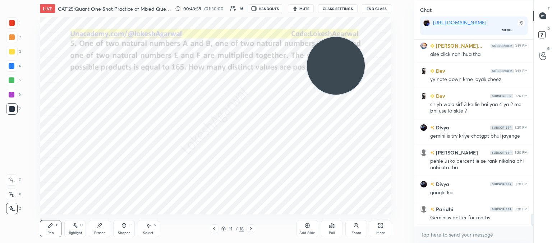
click at [103, 227] on div "Eraser" at bounding box center [100, 228] width 22 height 17
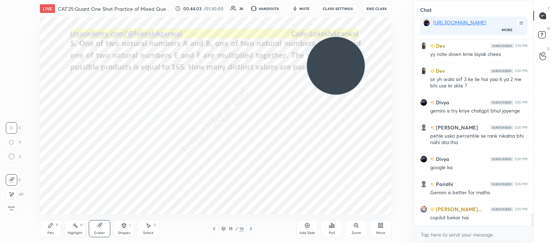
scroll to position [2698, 0]
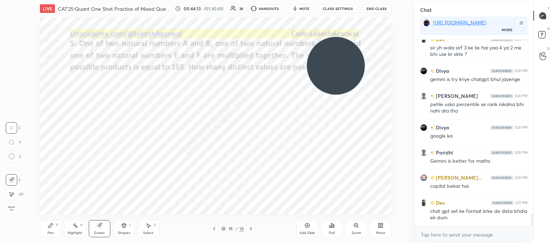
click at [50, 233] on div "Pen" at bounding box center [50, 234] width 6 height 4
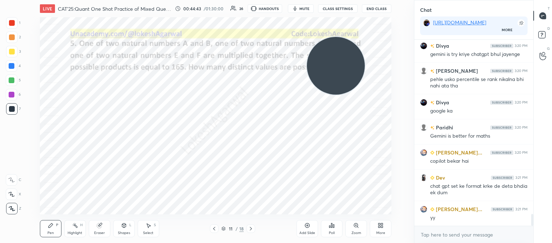
click at [101, 221] on div "Eraser" at bounding box center [100, 228] width 22 height 17
click at [145, 227] on div "Select S" at bounding box center [149, 228] width 22 height 17
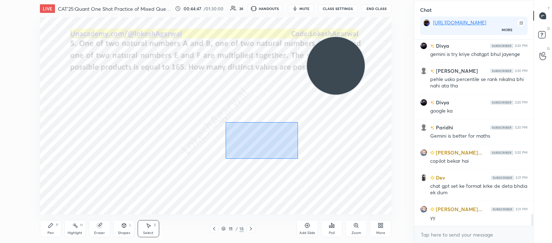
drag, startPoint x: 297, startPoint y: 158, endPoint x: 237, endPoint y: 128, distance: 67.1
click at [227, 125] on div "0 ° Undo Copy Duplicate Duplicate to new slide Delete" at bounding box center [215, 116] width 351 height 198
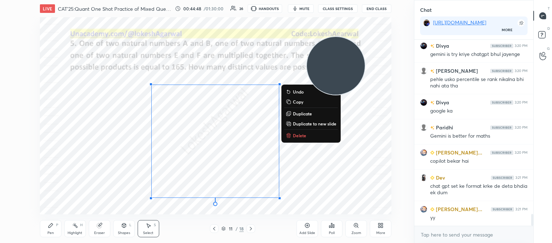
click at [298, 136] on p "Delete" at bounding box center [299, 136] width 13 height 6
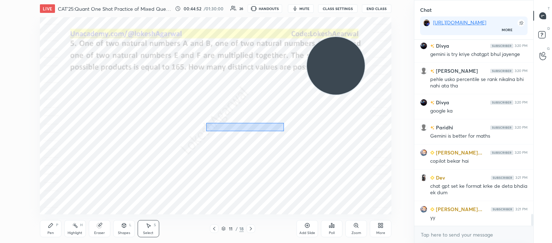
drag, startPoint x: 283, startPoint y: 129, endPoint x: 257, endPoint y: 130, distance: 25.9
click at [212, 125] on div "0 ° Undo Copy Duplicate Duplicate to new slide Delete" at bounding box center [215, 116] width 351 height 198
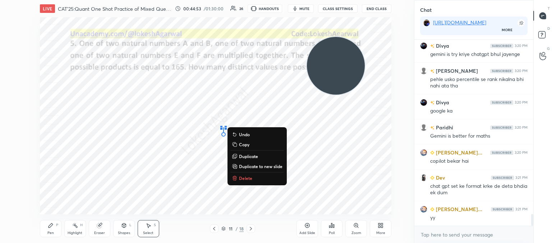
drag, startPoint x: 248, startPoint y: 174, endPoint x: 248, endPoint y: 170, distance: 4.7
click at [249, 173] on div "0 ° Undo Copy Duplicate Duplicate to new slide Delete" at bounding box center [215, 116] width 351 height 198
click at [240, 178] on p "Delete" at bounding box center [245, 179] width 13 height 6
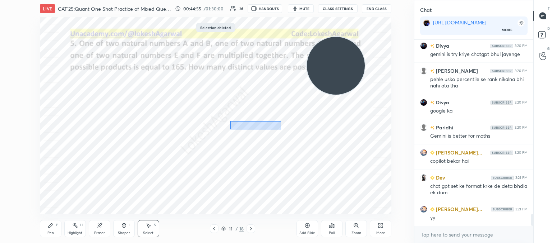
drag, startPoint x: 281, startPoint y: 130, endPoint x: 243, endPoint y: 122, distance: 38.8
click at [236, 122] on div "0 ° Undo Copy Duplicate Duplicate to new slide Delete" at bounding box center [215, 116] width 351 height 198
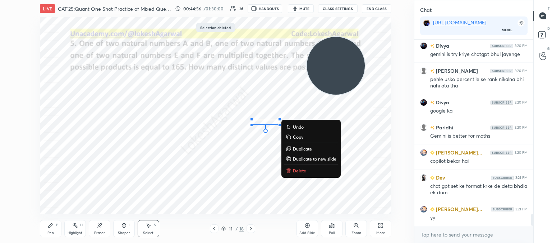
click at [291, 172] on icon at bounding box center [288, 171] width 6 height 6
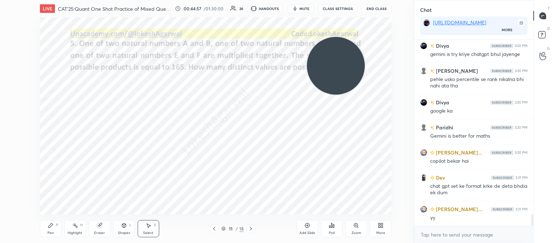
click at [55, 227] on div "Pen P" at bounding box center [51, 228] width 22 height 17
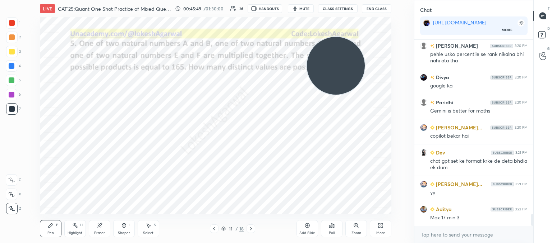
drag, startPoint x: 342, startPoint y: 75, endPoint x: 371, endPoint y: 220, distance: 148.3
click at [371, 220] on div "LIVE CAT'25:Quant One Shot Practice of Mixed Questions 00:45:49 / 01:30:00 26 H…" at bounding box center [215, 121] width 385 height 243
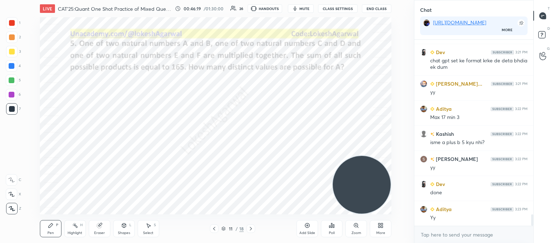
scroll to position [2874, 0]
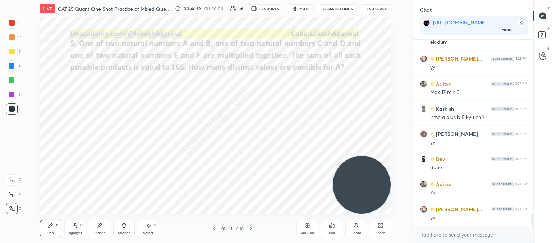
click at [252, 228] on icon at bounding box center [251, 229] width 6 height 6
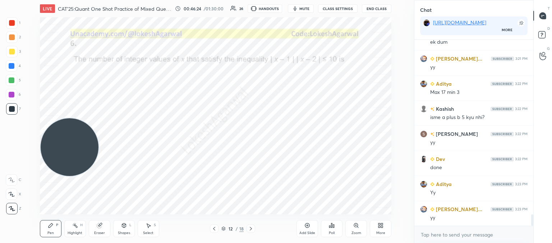
drag, startPoint x: 19, startPoint y: 143, endPoint x: 6, endPoint y: 149, distance: 14.3
click at [0, 151] on div "1 2 3 4 5 6 7 C X Z C X Z E E Erase all H H LIVE CAT'25:Quant One Shot Practice…" at bounding box center [204, 121] width 408 height 243
drag, startPoint x: 97, startPoint y: 227, endPoint x: 113, endPoint y: 215, distance: 20.1
click at [98, 224] on icon at bounding box center [99, 226] width 5 height 5
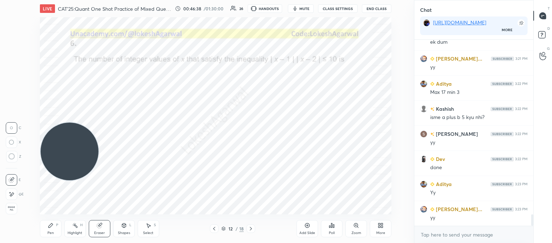
drag, startPoint x: 52, startPoint y: 234, endPoint x: 64, endPoint y: 219, distance: 18.7
click at [54, 232] on div "Pen P" at bounding box center [51, 228] width 22 height 17
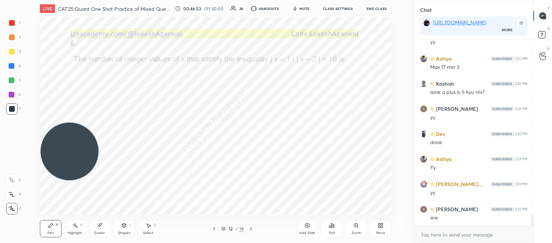
drag, startPoint x: 97, startPoint y: 227, endPoint x: 106, endPoint y: 219, distance: 12.2
click at [100, 225] on icon at bounding box center [99, 226] width 5 height 5
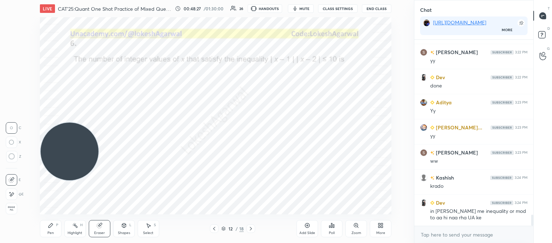
scroll to position [2987, 0]
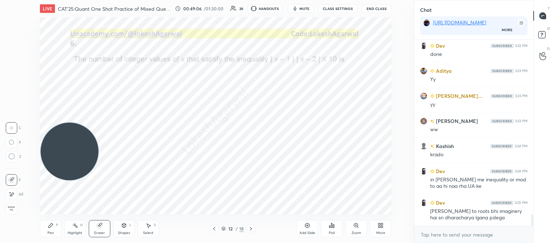
drag, startPoint x: 105, startPoint y: 227, endPoint x: 108, endPoint y: 217, distance: 10.6
click at [105, 225] on div "Eraser" at bounding box center [100, 228] width 22 height 17
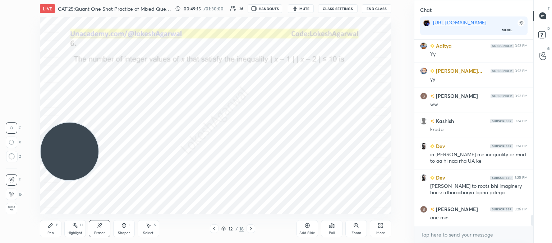
scroll to position [3037, 0]
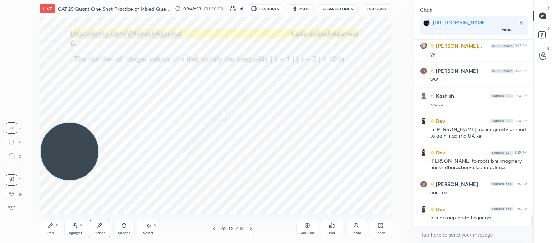
click at [48, 232] on div "Pen" at bounding box center [50, 234] width 6 height 4
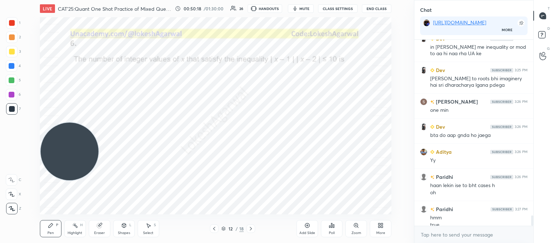
scroll to position [3127, 0]
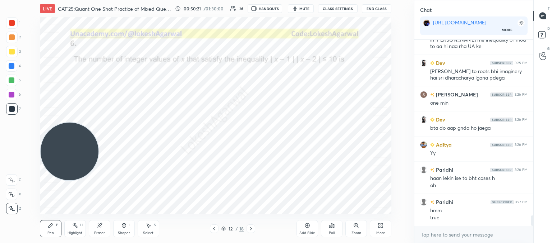
click at [148, 232] on div "Select" at bounding box center [148, 234] width 10 height 4
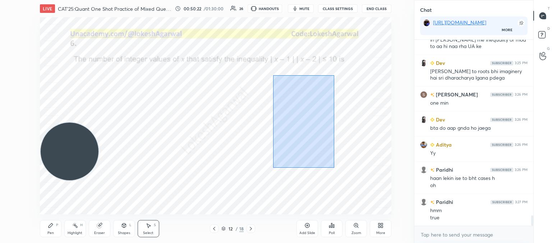
drag, startPoint x: 291, startPoint y: 128, endPoint x: 276, endPoint y: 69, distance: 61.5
click at [276, 69] on div "0 ° Undo Copy Duplicate Duplicate to new slide Delete" at bounding box center [215, 116] width 351 height 198
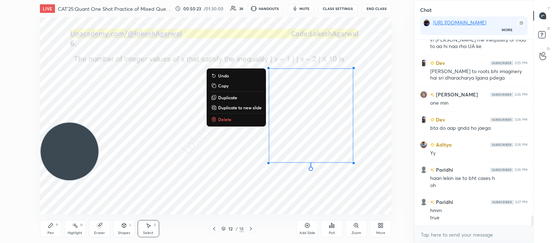
drag, startPoint x: 224, startPoint y: 119, endPoint x: 228, endPoint y: 118, distance: 4.5
click at [226, 120] on p "Delete" at bounding box center [224, 120] width 13 height 6
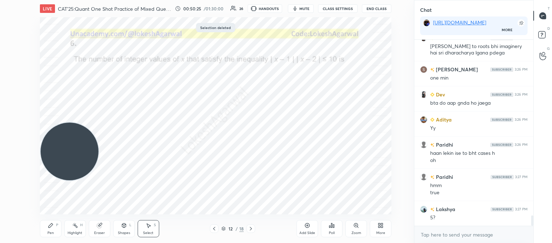
scroll to position [3177, 0]
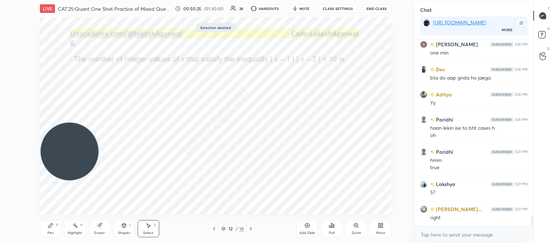
drag, startPoint x: 274, startPoint y: 78, endPoint x: 292, endPoint y: 121, distance: 47.3
click at [292, 121] on div "0 ° Undo Copy Duplicate Duplicate to new slide Delete" at bounding box center [215, 116] width 351 height 198
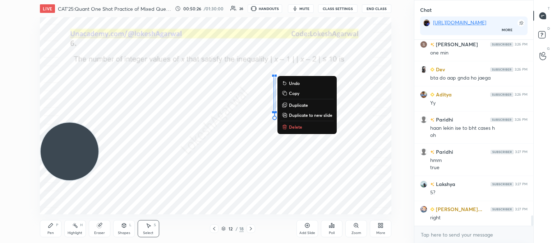
click at [300, 128] on p "Delete" at bounding box center [295, 127] width 13 height 6
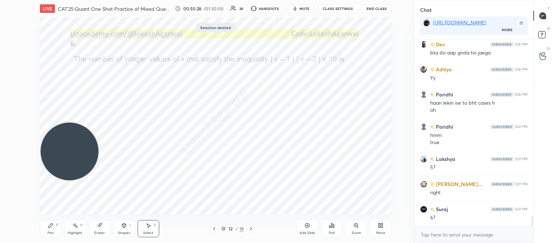
scroll to position [3228, 0]
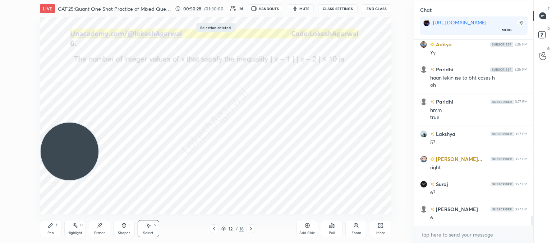
click at [48, 232] on div "Pen" at bounding box center [50, 234] width 6 height 4
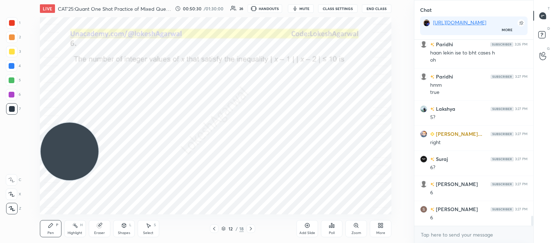
scroll to position [3278, 0]
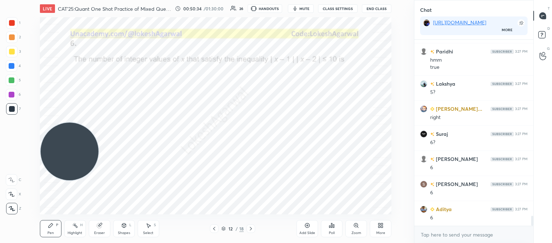
drag, startPoint x: 104, startPoint y: 228, endPoint x: 115, endPoint y: 214, distance: 17.3
click at [104, 227] on div "Eraser" at bounding box center [100, 228] width 22 height 17
click at [49, 224] on icon at bounding box center [51, 226] width 6 height 6
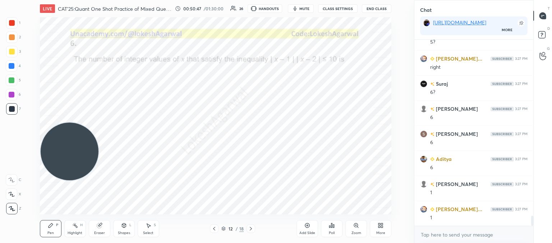
scroll to position [3353, 0]
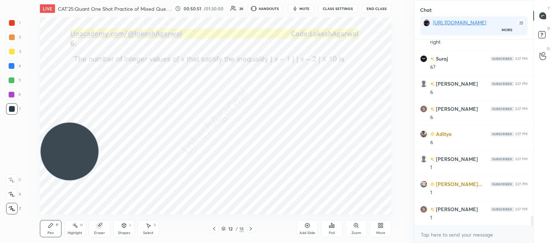
click at [100, 225] on icon at bounding box center [100, 226] width 6 height 6
drag, startPoint x: 47, startPoint y: 229, endPoint x: 56, endPoint y: 217, distance: 15.3
click at [48, 229] on div "Pen P" at bounding box center [51, 228] width 22 height 17
drag, startPoint x: 99, startPoint y: 231, endPoint x: 101, endPoint y: 226, distance: 5.6
click at [99, 229] on div "Eraser" at bounding box center [100, 228] width 22 height 17
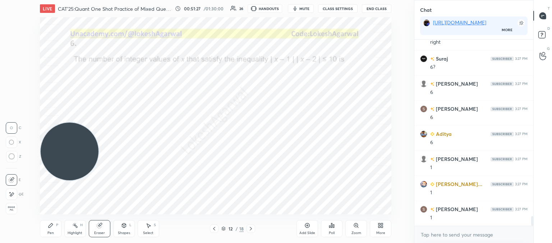
click at [105, 229] on div "Eraser" at bounding box center [100, 228] width 22 height 17
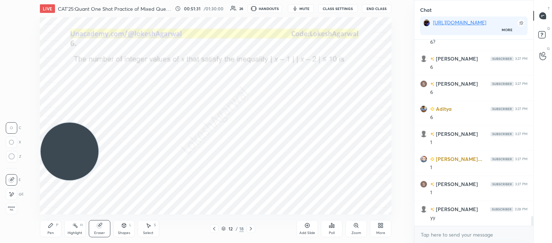
drag, startPoint x: 143, startPoint y: 227, endPoint x: 150, endPoint y: 219, distance: 10.7
click at [144, 226] on div "Select S" at bounding box center [149, 228] width 22 height 17
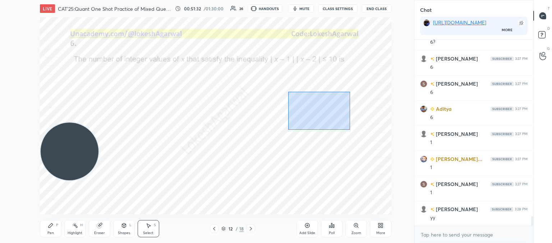
drag, startPoint x: 339, startPoint y: 124, endPoint x: 293, endPoint y: 94, distance: 54.9
click at [291, 94] on div "0 ° Undo Copy Duplicate Duplicate to new slide Delete" at bounding box center [215, 116] width 351 height 198
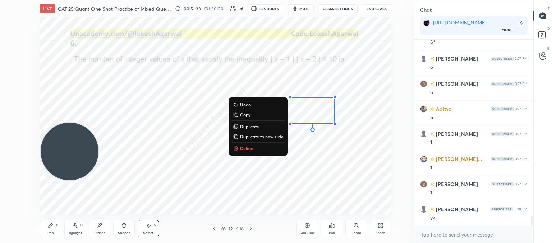
drag, startPoint x: 251, startPoint y: 147, endPoint x: 246, endPoint y: 146, distance: 5.4
click at [251, 147] on p "Delete" at bounding box center [246, 149] width 13 height 6
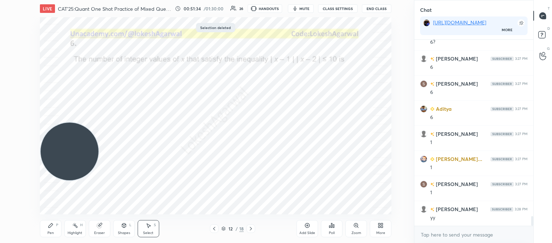
drag, startPoint x: 184, startPoint y: 103, endPoint x: 208, endPoint y: 99, distance: 24.8
click at [187, 103] on div "0 ° Undo Copy Duplicate Duplicate to new slide Delete" at bounding box center [215, 116] width 351 height 198
click at [225, 98] on div "0 ° Undo Copy Duplicate Duplicate to new slide Delete" at bounding box center [215, 116] width 351 height 198
click at [47, 232] on div "Pen P" at bounding box center [51, 228] width 22 height 17
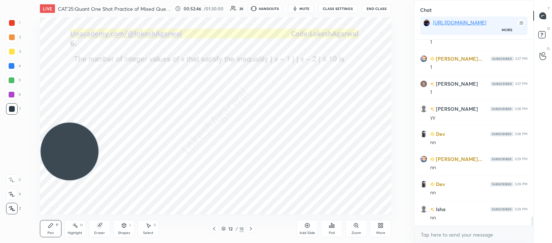
scroll to position [3504, 0]
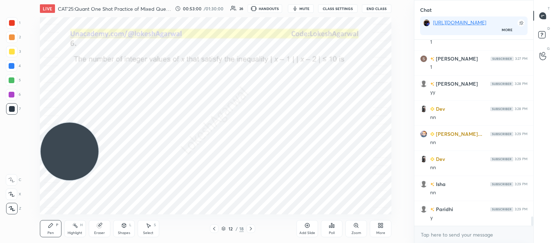
click at [148, 225] on icon at bounding box center [149, 226] width 4 height 4
drag, startPoint x: 256, startPoint y: 186, endPoint x: 276, endPoint y: 199, distance: 23.4
click at [276, 199] on div "0 ° Undo Copy Duplicate Duplicate to new slide Delete" at bounding box center [215, 116] width 351 height 198
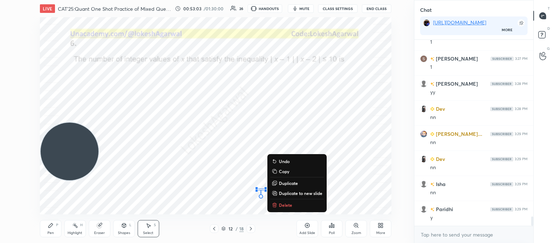
click at [291, 206] on p "Delete" at bounding box center [285, 206] width 13 height 6
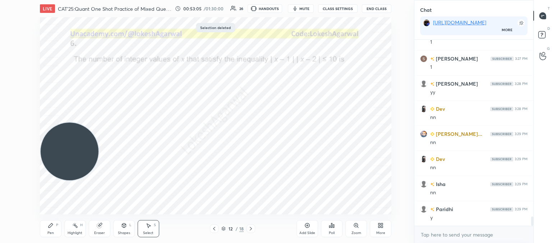
drag, startPoint x: 53, startPoint y: 229, endPoint x: 77, endPoint y: 217, distance: 26.7
click at [55, 229] on div "Pen P" at bounding box center [51, 228] width 22 height 17
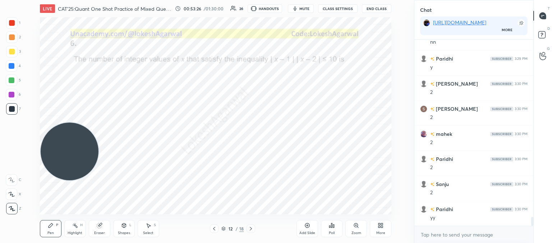
scroll to position [3680, 0]
drag, startPoint x: 96, startPoint y: 229, endPoint x: 100, endPoint y: 226, distance: 5.1
click at [99, 227] on div "Eraser" at bounding box center [100, 228] width 22 height 17
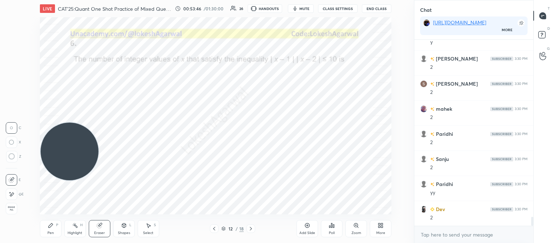
drag, startPoint x: 43, startPoint y: 232, endPoint x: 47, endPoint y: 230, distance: 3.9
click at [46, 232] on div "Pen P" at bounding box center [51, 228] width 22 height 17
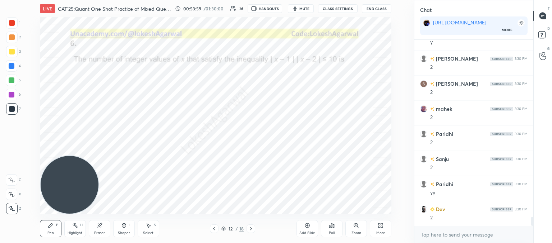
drag, startPoint x: 76, startPoint y: 152, endPoint x: 69, endPoint y: 198, distance: 46.8
click at [62, 239] on div "LIVE CAT'25:Quant One Shot Practice of Mixed Questions 00:53:59 / 01:30:00 26 H…" at bounding box center [215, 121] width 385 height 243
click at [307, 228] on icon at bounding box center [307, 226] width 6 height 6
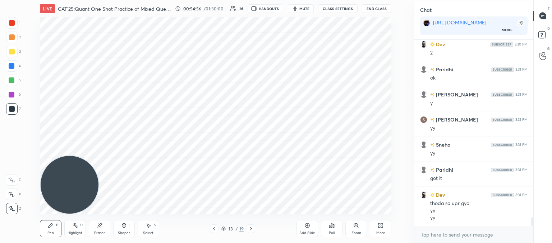
scroll to position [3853, 0]
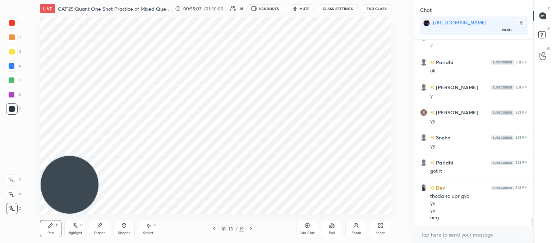
drag, startPoint x: 214, startPoint y: 228, endPoint x: 213, endPoint y: 223, distance: 5.6
click at [215, 228] on icon at bounding box center [214, 229] width 6 height 6
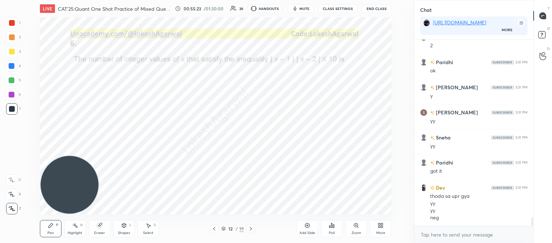
scroll to position [3878, 0]
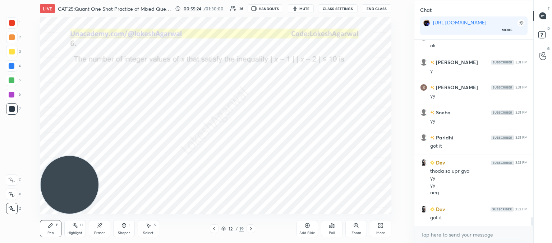
click at [148, 227] on div "Select S" at bounding box center [149, 228] width 22 height 17
drag, startPoint x: 180, startPoint y: 129, endPoint x: 185, endPoint y: 133, distance: 6.0
click at [180, 127] on div "0 ° Undo Copy Duplicate Duplicate to new slide Delete" at bounding box center [215, 116] width 351 height 198
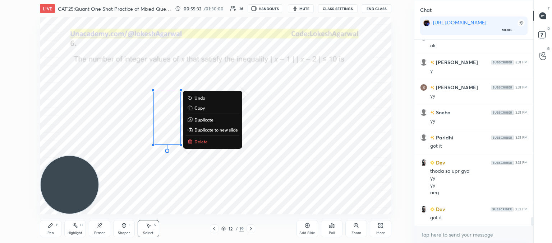
click at [363, 163] on div "0 ° Undo Copy Duplicate Duplicate to new slide Delete" at bounding box center [215, 116] width 351 height 198
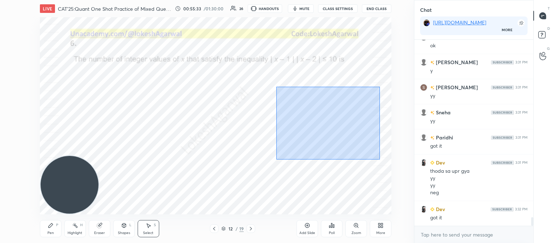
drag, startPoint x: 379, startPoint y: 160, endPoint x: 281, endPoint y: 93, distance: 118.7
click at [277, 90] on div "0 ° Undo Copy Duplicate Duplicate to new slide Delete" at bounding box center [215, 116] width 351 height 198
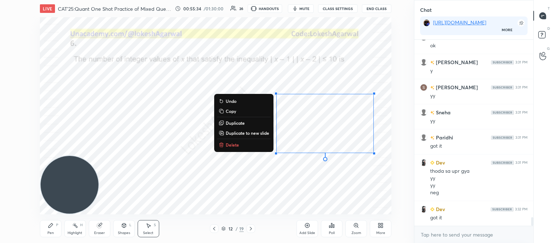
click at [240, 146] on button "Delete" at bounding box center [244, 145] width 54 height 9
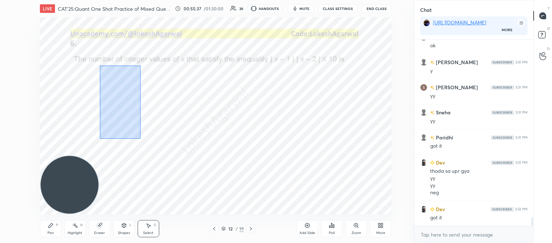
drag, startPoint x: 139, startPoint y: 138, endPoint x: 101, endPoint y: 69, distance: 79.7
click at [99, 68] on div "0 ° Undo Copy Duplicate Duplicate to new slide Delete" at bounding box center [215, 116] width 351 height 198
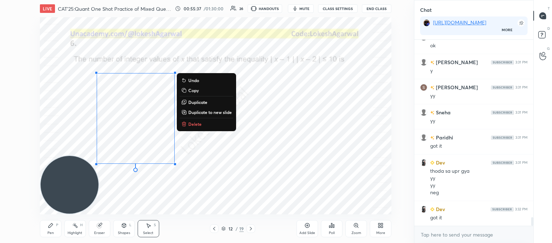
click at [196, 123] on p "Delete" at bounding box center [194, 124] width 13 height 6
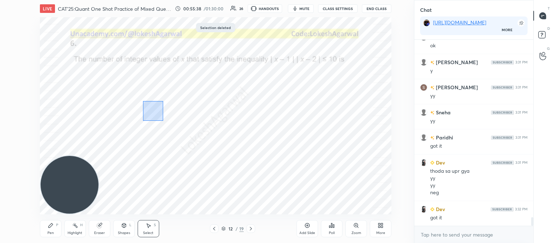
drag, startPoint x: 152, startPoint y: 111, endPoint x: 178, endPoint y: 134, distance: 34.6
click at [162, 121] on div "0 ° Undo Copy Duplicate Duplicate to new slide Delete" at bounding box center [215, 116] width 351 height 198
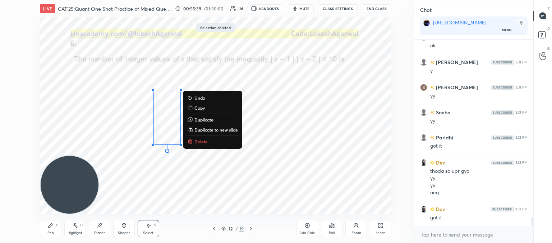
click at [213, 144] on button "Delete" at bounding box center [213, 142] width 54 height 9
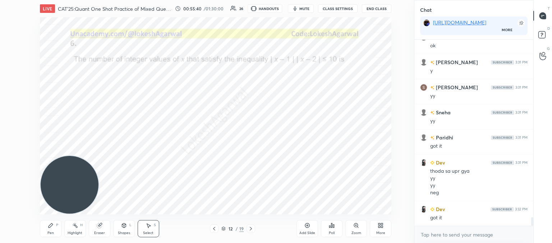
drag, startPoint x: 176, startPoint y: 162, endPoint x: 171, endPoint y: 164, distance: 5.3
click at [171, 165] on div "0 ° Undo Copy Duplicate Duplicate to new slide Delete" at bounding box center [215, 116] width 351 height 198
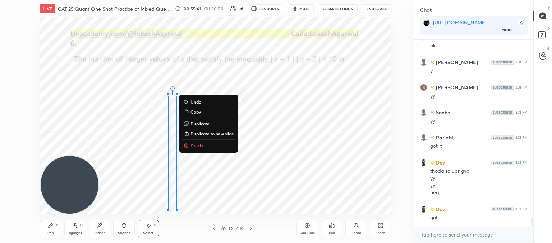
click at [195, 148] on p "Delete" at bounding box center [196, 146] width 13 height 6
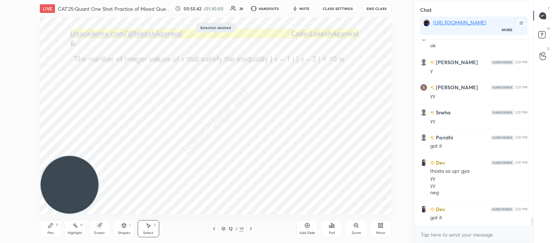
drag, startPoint x: 180, startPoint y: 142, endPoint x: 181, endPoint y: 145, distance: 3.9
click at [181, 145] on div "0 ° Undo Copy Duplicate Duplicate to new slide Delete" at bounding box center [215, 116] width 351 height 198
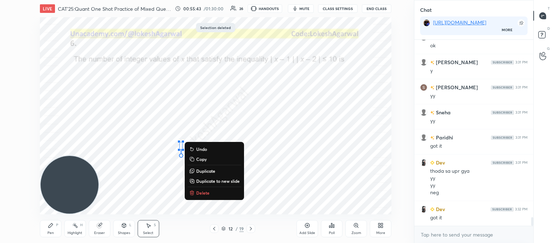
click at [208, 191] on p "Delete" at bounding box center [202, 193] width 13 height 6
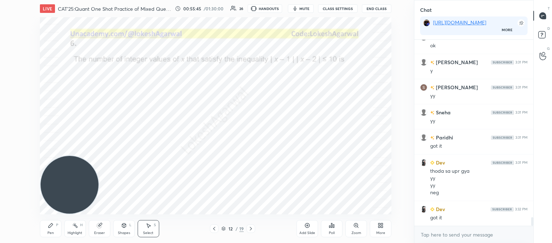
drag, startPoint x: 55, startPoint y: 231, endPoint x: 59, endPoint y: 226, distance: 6.2
click at [57, 230] on div "Pen P" at bounding box center [51, 228] width 22 height 17
click at [105, 227] on div "Eraser" at bounding box center [100, 228] width 22 height 17
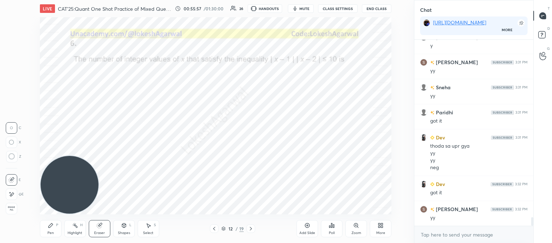
drag, startPoint x: 50, startPoint y: 232, endPoint x: 67, endPoint y: 223, distance: 19.4
click at [50, 232] on div "Pen" at bounding box center [50, 234] width 6 height 4
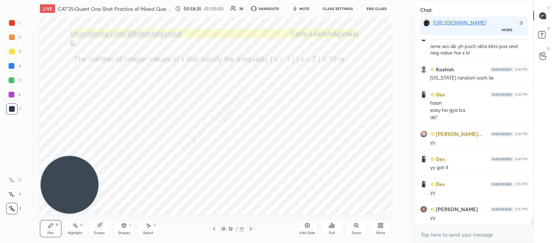
scroll to position [4257, 0]
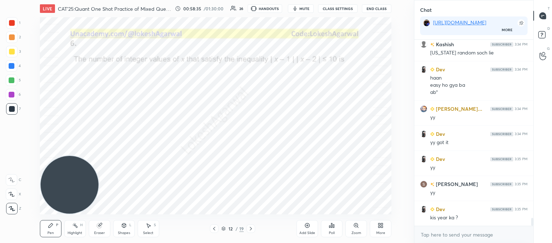
click at [251, 231] on icon at bounding box center [251, 229] width 6 height 6
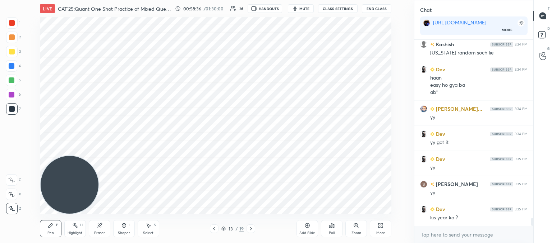
click at [251, 231] on icon at bounding box center [251, 229] width 6 height 6
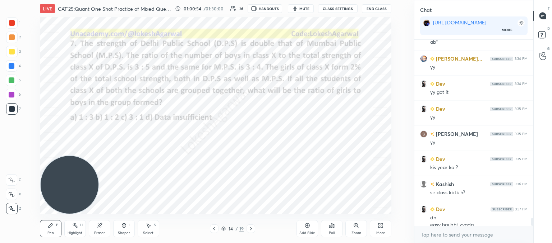
scroll to position [4314, 0]
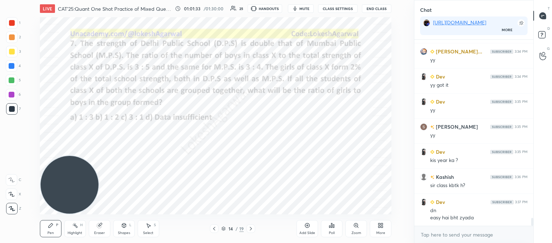
click at [335, 234] on div "Poll" at bounding box center [332, 228] width 22 height 17
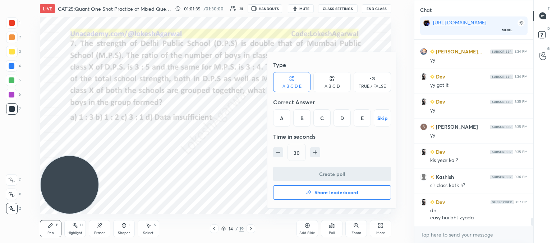
click at [334, 90] on div "A B C D" at bounding box center [331, 82] width 37 height 20
click at [302, 119] on div "B" at bounding box center [307, 118] width 21 height 17
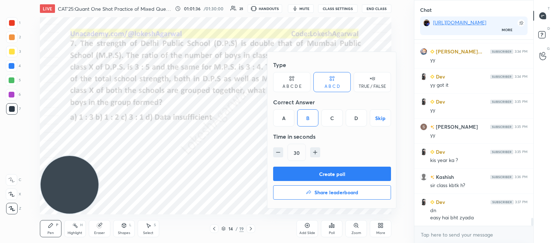
click at [315, 180] on button "Create poll" at bounding box center [332, 174] width 118 height 14
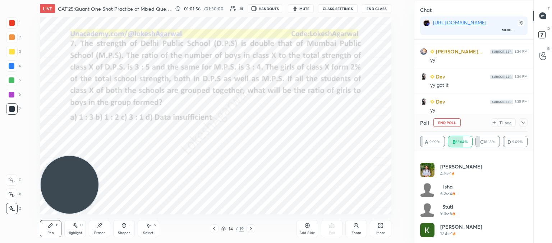
scroll to position [55, 0]
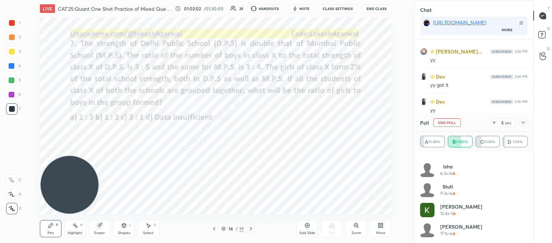
click at [493, 122] on icon at bounding box center [494, 123] width 6 height 6
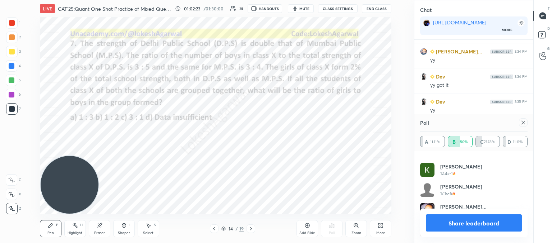
click at [519, 123] on div at bounding box center [523, 123] width 9 height 9
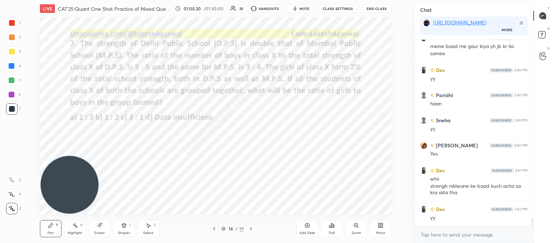
scroll to position [4536, 0]
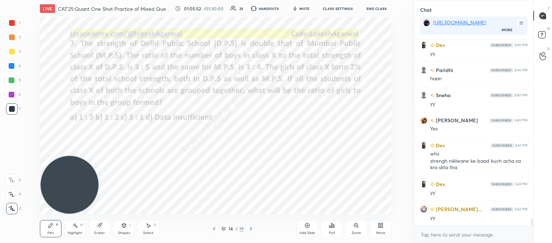
click at [101, 232] on div "Eraser" at bounding box center [99, 234] width 11 height 4
click at [45, 230] on div "Pen P" at bounding box center [51, 228] width 22 height 17
click at [252, 229] on icon at bounding box center [251, 229] width 6 height 6
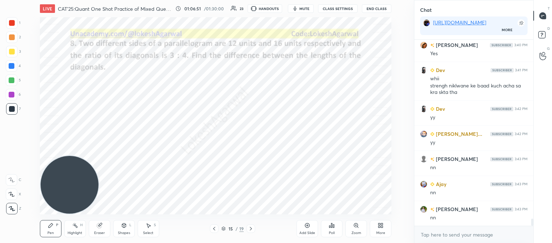
scroll to position [4637, 0]
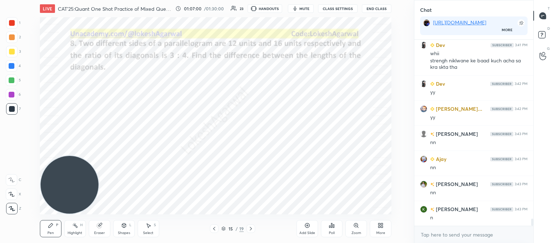
click at [248, 228] on icon at bounding box center [251, 229] width 6 height 6
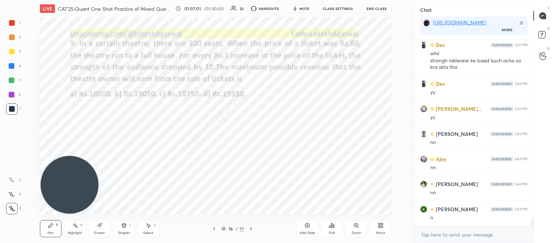
scroll to position [4668, 0]
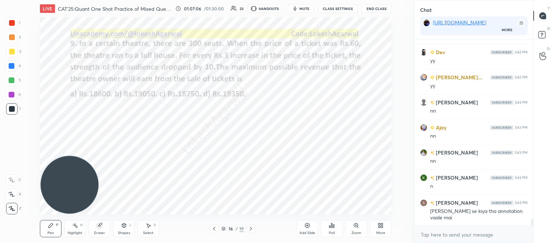
drag, startPoint x: 214, startPoint y: 229, endPoint x: 214, endPoint y: 219, distance: 10.4
click at [215, 229] on icon at bounding box center [214, 229] width 6 height 6
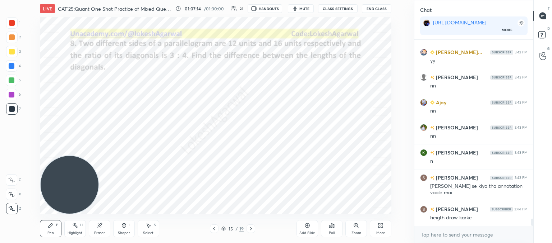
scroll to position [4719, 0]
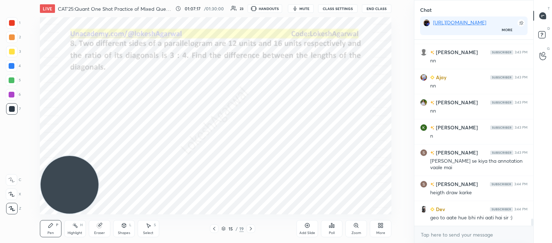
drag, startPoint x: 252, startPoint y: 229, endPoint x: 247, endPoint y: 223, distance: 7.4
click at [252, 229] on icon at bounding box center [251, 229] width 6 height 6
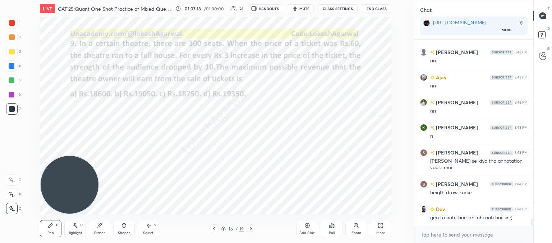
scroll to position [4744, 0]
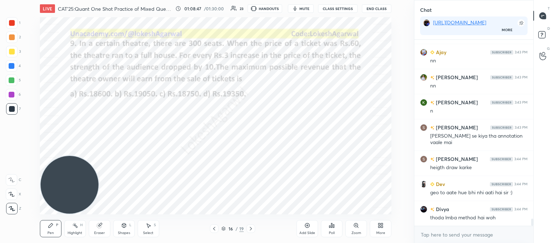
click at [302, 9] on span "mute" at bounding box center [304, 8] width 10 height 5
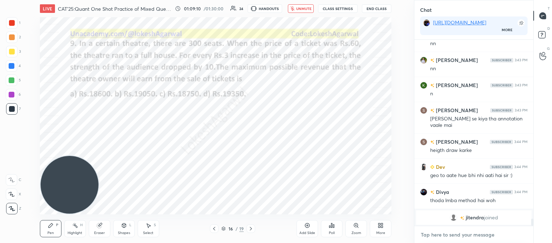
click at [452, 236] on textarea at bounding box center [473, 234] width 107 height 11
click at [304, 8] on span "unmute" at bounding box center [303, 8] width 15 height 5
type textarea "x"
click at [424, 232] on textarea at bounding box center [473, 234] width 107 height 11
paste textarea "[URL][DOMAIN_NAME]"
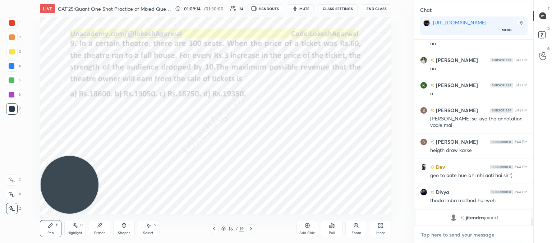
type textarea "[URL][DOMAIN_NAME]"
type textarea "x"
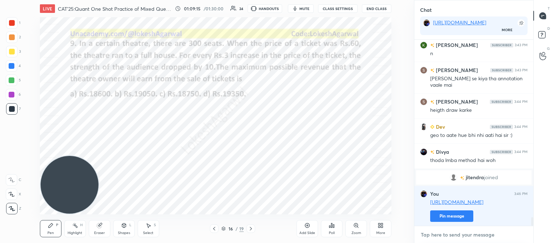
scroll to position [3791, 0]
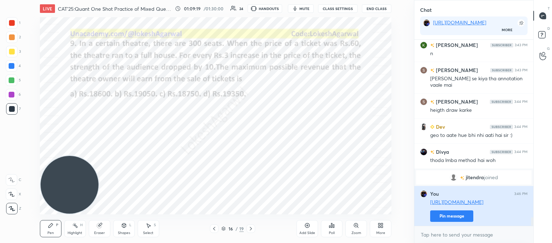
click at [445, 219] on button "Pin message" at bounding box center [451, 216] width 43 height 11
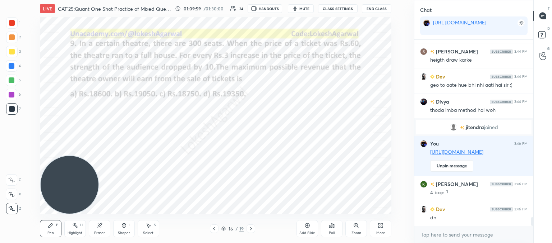
scroll to position [3866, 0]
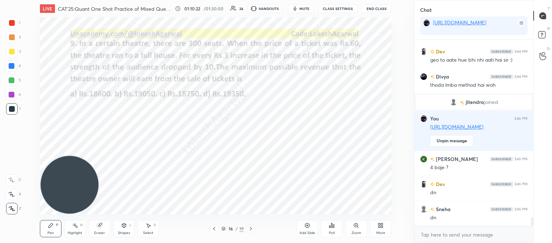
click at [336, 227] on div "Poll" at bounding box center [332, 228] width 22 height 17
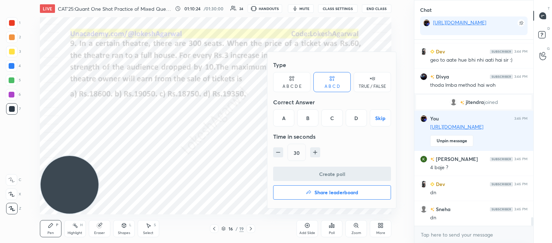
click at [293, 81] on icon at bounding box center [292, 78] width 6 height 7
click at [331, 119] on div "A B C D E Skip" at bounding box center [332, 118] width 118 height 17
click at [327, 75] on div "A B C D" at bounding box center [331, 82] width 37 height 20
click at [329, 121] on div "C" at bounding box center [331, 118] width 21 height 17
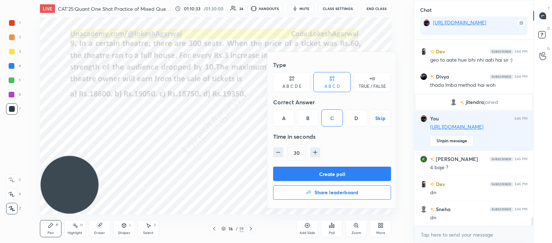
click at [314, 173] on button "Create poll" at bounding box center [332, 174] width 118 height 14
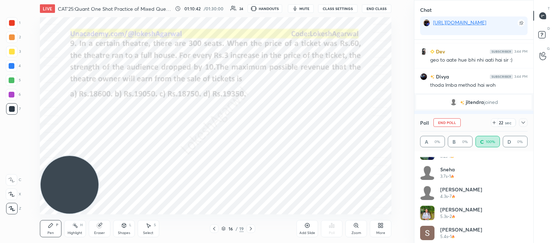
scroll to position [115, 0]
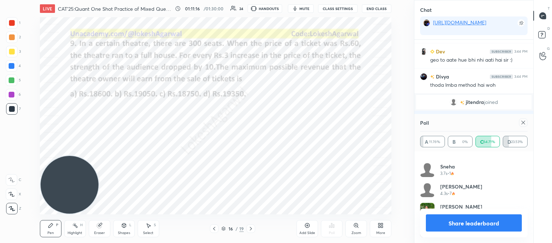
click at [523, 123] on icon at bounding box center [523, 123] width 6 height 6
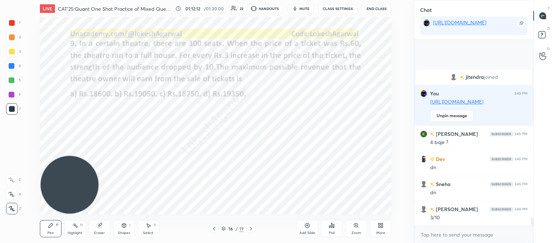
scroll to position [3942, 0]
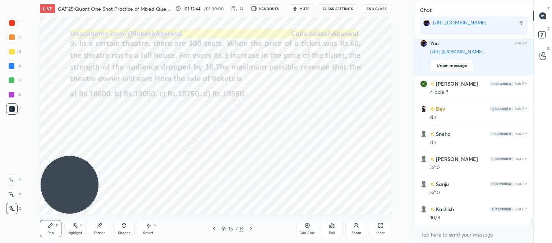
drag, startPoint x: 52, startPoint y: 140, endPoint x: 29, endPoint y: 42, distance: 101.0
click at [26, 42] on div "Setting up your live class Poll for secs No correct answer Start poll" at bounding box center [215, 116] width 385 height 198
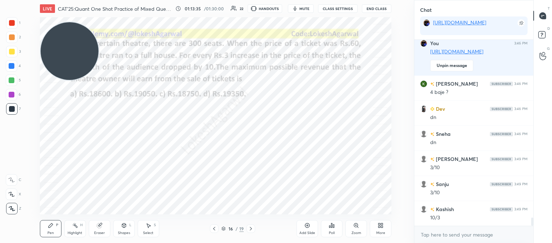
drag, startPoint x: 85, startPoint y: 64, endPoint x: 7, endPoint y: 213, distance: 168.5
click at [7, 225] on div "1 2 3 4 5 6 7 C X Z C X Z E E Erase all H H LIVE CAT'25:Quant One Shot Practice…" at bounding box center [204, 121] width 408 height 243
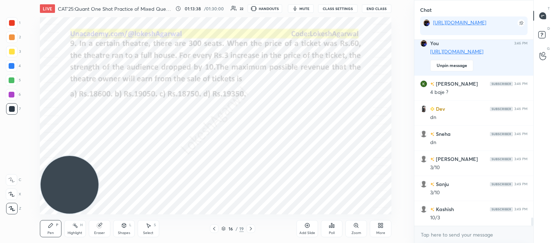
click at [246, 228] on div "16 / 19" at bounding box center [232, 229] width 45 height 9
click at [249, 228] on icon at bounding box center [251, 229] width 6 height 6
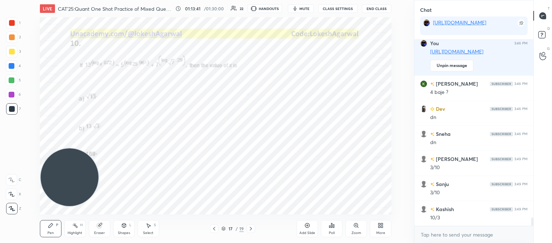
scroll to position [3967, 0]
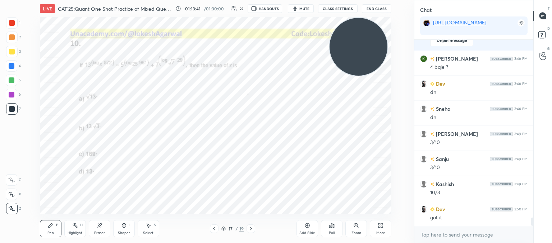
drag, startPoint x: 94, startPoint y: 189, endPoint x: 381, endPoint y: 29, distance: 328.3
click at [381, 29] on video at bounding box center [358, 47] width 58 height 58
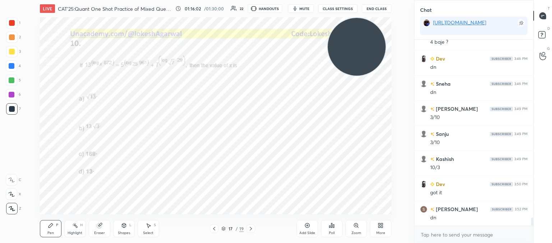
scroll to position [4017, 0]
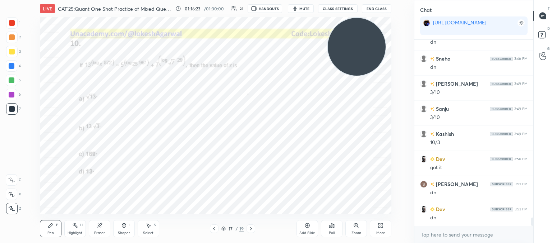
click at [333, 228] on icon at bounding box center [332, 226] width 6 height 6
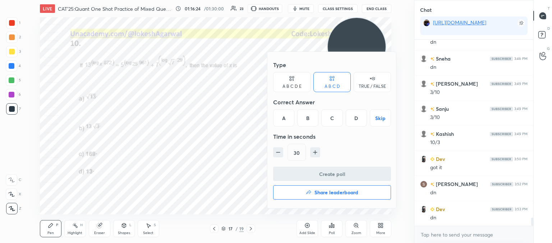
click at [355, 119] on div "D" at bounding box center [355, 118] width 21 height 17
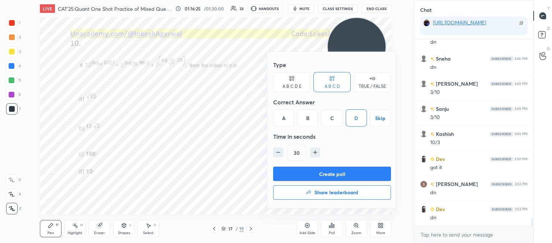
click at [330, 175] on button "Create poll" at bounding box center [332, 174] width 118 height 14
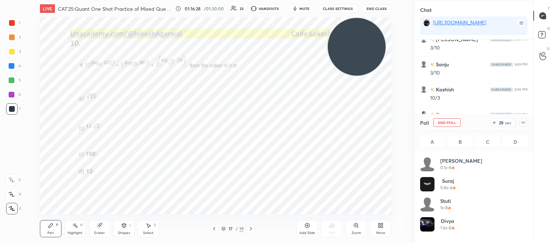
scroll to position [84, 105]
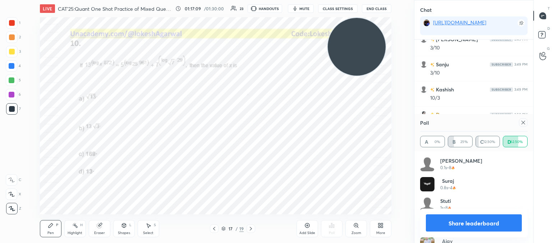
click at [523, 124] on icon at bounding box center [523, 123] width 4 height 4
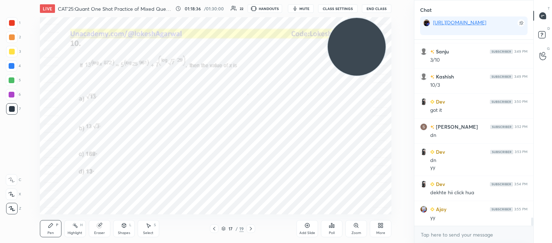
scroll to position [4100, 0]
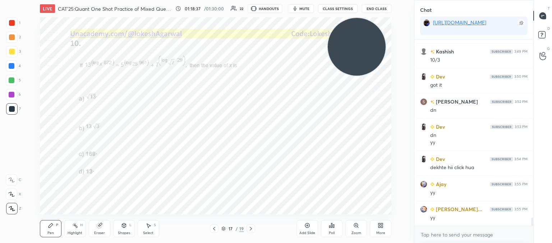
drag, startPoint x: 145, startPoint y: 226, endPoint x: 151, endPoint y: 218, distance: 10.0
click at [147, 224] on div "Select S" at bounding box center [149, 228] width 22 height 17
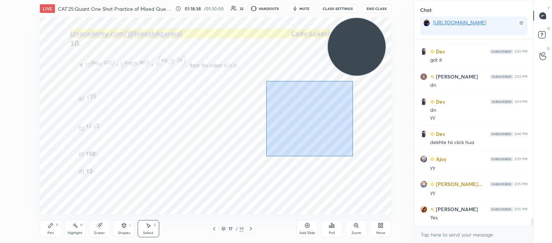
drag, startPoint x: 352, startPoint y: 155, endPoint x: 268, endPoint y: 82, distance: 111.4
click at [268, 82] on div "0 ° Undo Copy Duplicate Duplicate to new slide Delete" at bounding box center [215, 116] width 351 height 198
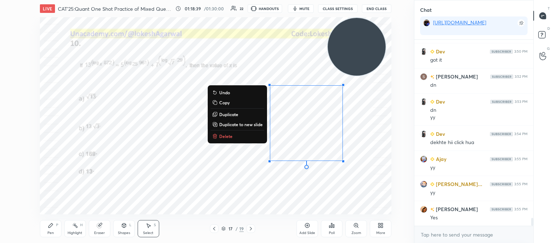
click at [232, 136] on button "Delete" at bounding box center [237, 136] width 54 height 9
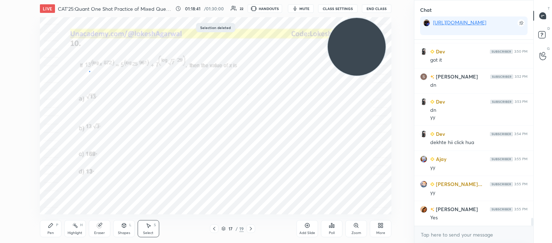
click at [89, 72] on div "0 ° Undo Copy Duplicate Duplicate to new slide Delete" at bounding box center [215, 116] width 351 height 198
click at [110, 62] on div "0 ° Undo Copy Duplicate Duplicate to new slide Delete" at bounding box center [215, 116] width 351 height 198
click at [87, 72] on div "0 ° Undo Copy Duplicate Duplicate to new slide Delete" at bounding box center [215, 116] width 351 height 198
drag, startPoint x: 108, startPoint y: 65, endPoint x: 92, endPoint y: 71, distance: 16.7
click at [107, 65] on div "0 ° Undo Copy Duplicate Duplicate to new slide Delete" at bounding box center [215, 116] width 351 height 198
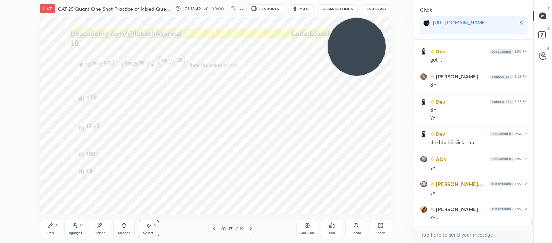
click at [92, 72] on div "0 ° Undo Copy Duplicate Duplicate to new slide Delete" at bounding box center [215, 116] width 351 height 198
click at [110, 64] on div "0 ° Undo Copy Duplicate Duplicate to new slide Delete" at bounding box center [215, 116] width 351 height 198
click at [88, 73] on div "0 ° Undo Copy Duplicate Duplicate to new slide Delete" at bounding box center [215, 116] width 351 height 198
drag, startPoint x: 47, startPoint y: 227, endPoint x: 59, endPoint y: 216, distance: 15.7
click at [50, 226] on icon at bounding box center [51, 226] width 6 height 6
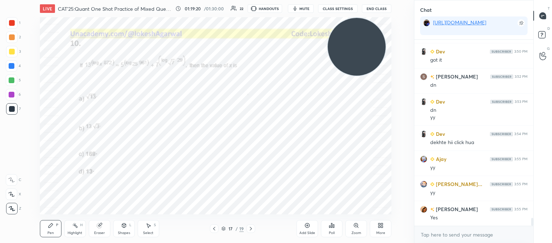
click at [112, 10] on div "LIVE CAT'25:Quant One Shot Practice of Mixed Questions 01:19:20 / 01:30:00 22 H…" at bounding box center [215, 121] width 385 height 243
click at [254, 229] on div at bounding box center [250, 229] width 9 height 9
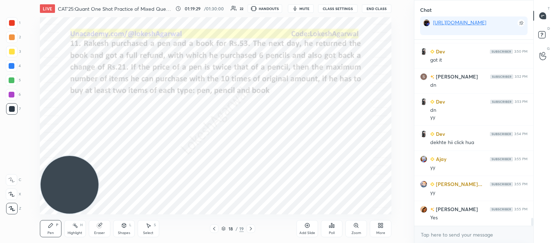
drag, startPoint x: 362, startPoint y: 48, endPoint x: 31, endPoint y: 232, distance: 378.2
click at [31, 232] on div "LIVE CAT'25:Quant One Shot Practice of Mixed Questions 01:19:29 / 01:30:00 22 H…" at bounding box center [215, 121] width 385 height 243
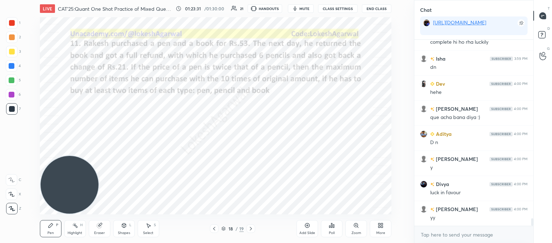
scroll to position [4416, 0]
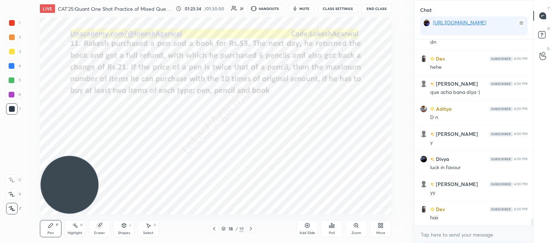
click at [332, 227] on icon at bounding box center [331, 226] width 1 height 4
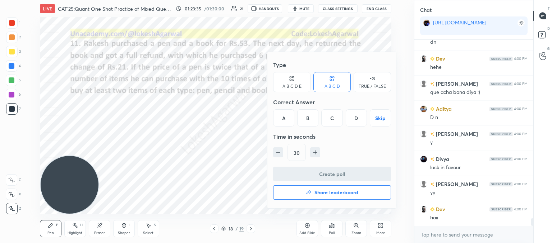
click at [357, 119] on div "D" at bounding box center [355, 118] width 21 height 17
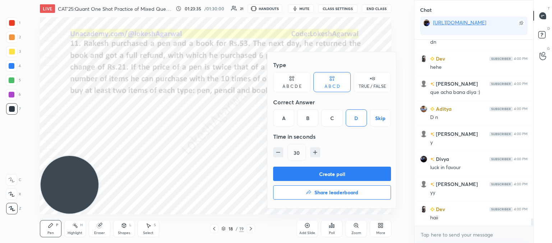
click at [331, 173] on button "Create poll" at bounding box center [332, 174] width 118 height 14
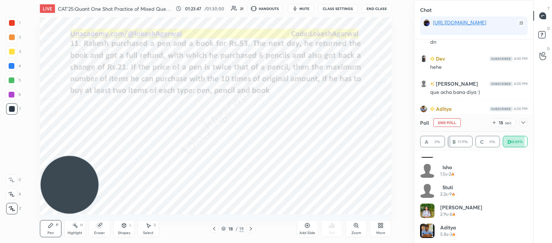
scroll to position [75, 0]
click at [150, 225] on icon at bounding box center [148, 226] width 6 height 6
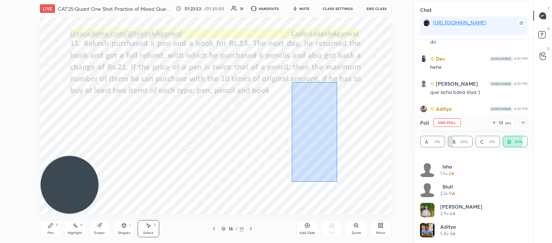
drag, startPoint x: 337, startPoint y: 182, endPoint x: 292, endPoint y: 81, distance: 110.8
click at [292, 81] on div "0 ° Undo Copy Duplicate Duplicate to new slide Delete" at bounding box center [215, 116] width 351 height 198
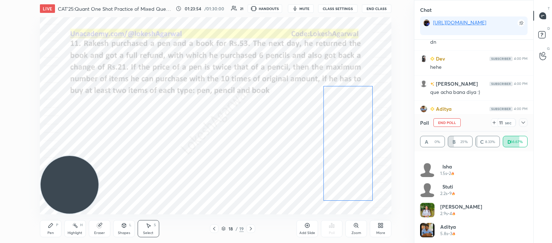
drag, startPoint x: 317, startPoint y: 116, endPoint x: 352, endPoint y: 117, distance: 35.2
click at [352, 117] on div "0 ° Undo Copy Duplicate Duplicate to new slide Delete" at bounding box center [215, 116] width 351 height 198
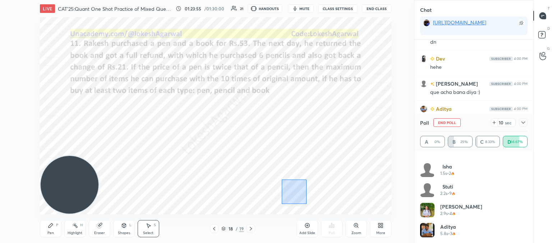
drag, startPoint x: 291, startPoint y: 187, endPoint x: 281, endPoint y: 180, distance: 12.0
click at [281, 180] on div "0 ° Undo Copy Duplicate Duplicate to new slide Delete" at bounding box center [215, 116] width 351 height 198
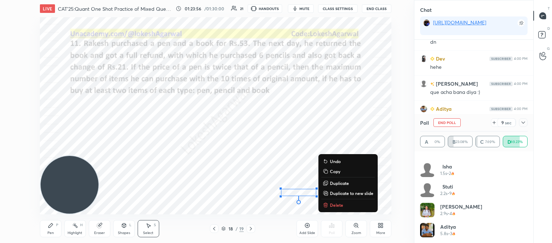
click at [334, 206] on p "Delete" at bounding box center [336, 206] width 13 height 6
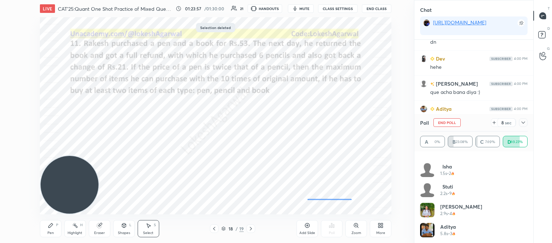
drag, startPoint x: 351, startPoint y: 200, endPoint x: 310, endPoint y: 200, distance: 40.6
click at [307, 199] on div "0 ° Undo Copy Duplicate Duplicate to new slide Delete" at bounding box center [215, 116] width 351 height 198
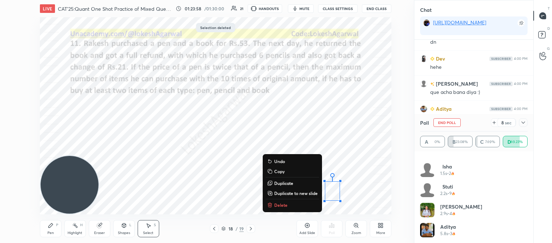
click at [281, 204] on p "Delete" at bounding box center [280, 206] width 13 height 6
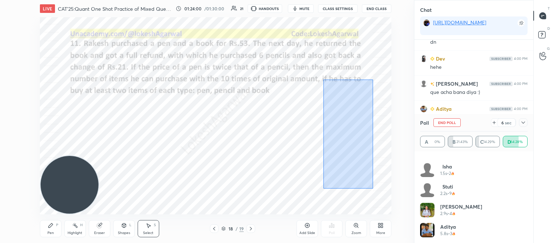
drag, startPoint x: 372, startPoint y: 189, endPoint x: 323, endPoint y: 79, distance: 120.1
click at [323, 79] on div "0 ° Undo Copy Duplicate Duplicate to new slide Delete" at bounding box center [215, 116] width 351 height 198
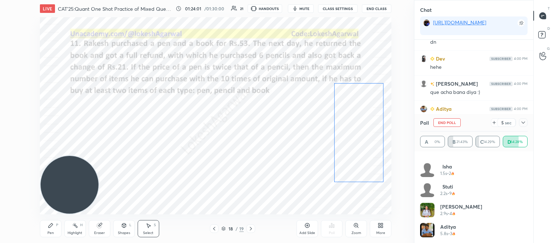
drag, startPoint x: 357, startPoint y: 120, endPoint x: 368, endPoint y: 117, distance: 11.1
click at [368, 117] on div "0 ° Undo Copy Duplicate Duplicate to new slide Delete" at bounding box center [215, 116] width 351 height 198
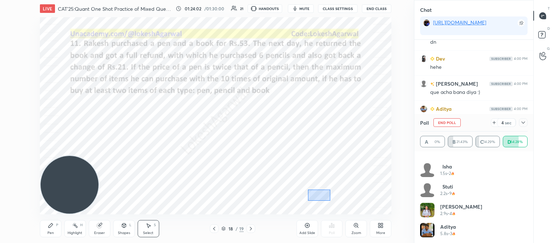
drag, startPoint x: 308, startPoint y: 190, endPoint x: 302, endPoint y: 185, distance: 7.6
click at [302, 185] on div "0 ° Undo Copy Duplicate Duplicate to new slide Delete" at bounding box center [215, 116] width 351 height 198
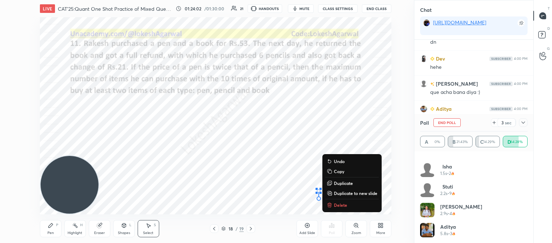
click at [341, 207] on p "Delete" at bounding box center [340, 206] width 13 height 6
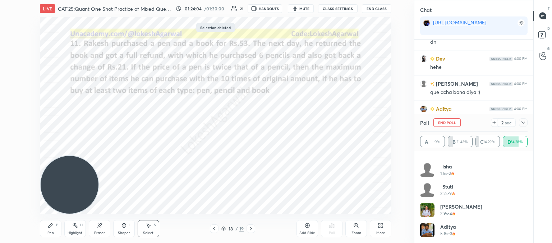
scroll to position [95, 0]
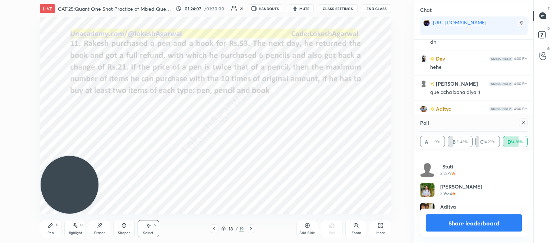
click at [525, 125] on icon at bounding box center [523, 123] width 6 height 6
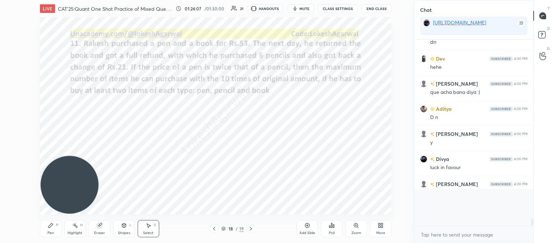
scroll to position [2, 2]
click at [51, 228] on icon at bounding box center [51, 226] width 6 height 6
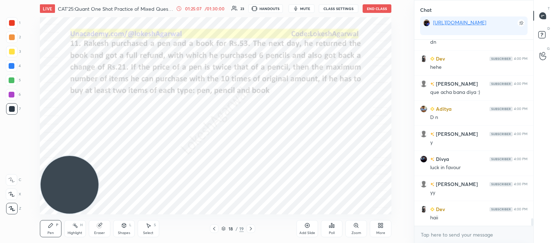
click at [155, 226] on div "S" at bounding box center [155, 226] width 2 height 4
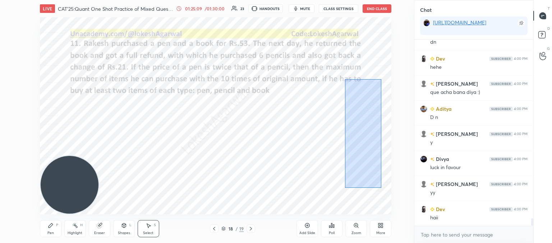
drag, startPoint x: 381, startPoint y: 188, endPoint x: 336, endPoint y: 84, distance: 113.1
click at [336, 84] on div "0 ° Undo Copy Duplicate Duplicate to new slide Delete" at bounding box center [215, 116] width 351 height 198
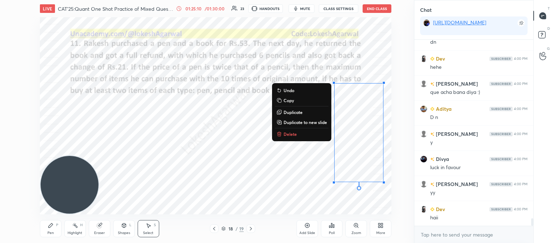
click at [287, 134] on p "Delete" at bounding box center [289, 134] width 13 height 6
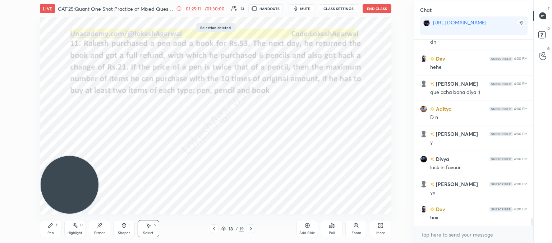
drag, startPoint x: 58, startPoint y: 229, endPoint x: 62, endPoint y: 227, distance: 4.3
click at [60, 228] on div "Pen P" at bounding box center [51, 228] width 22 height 17
click at [250, 228] on icon at bounding box center [251, 229] width 2 height 4
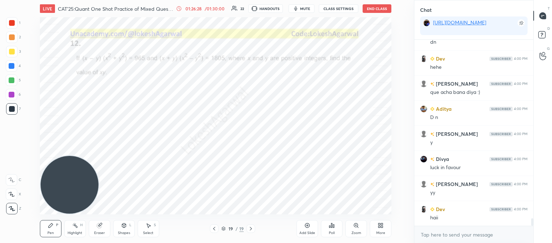
scroll to position [4441, 0]
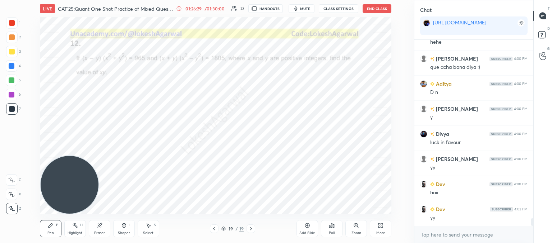
click at [251, 228] on icon at bounding box center [251, 229] width 6 height 6
click at [248, 229] on icon at bounding box center [251, 229] width 6 height 6
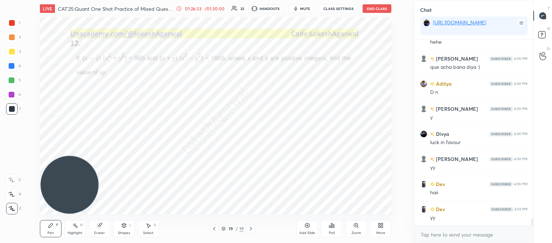
click at [213, 228] on icon at bounding box center [214, 229] width 6 height 6
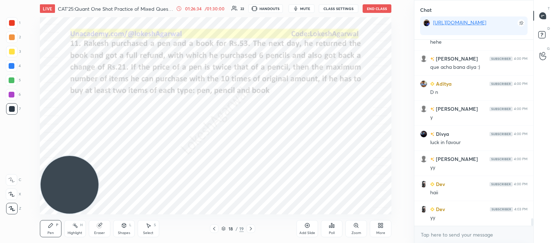
click at [213, 228] on icon at bounding box center [214, 229] width 6 height 6
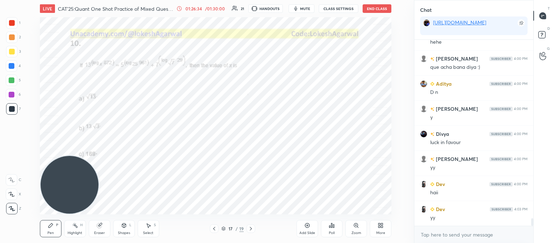
click at [213, 228] on icon at bounding box center [214, 229] width 6 height 6
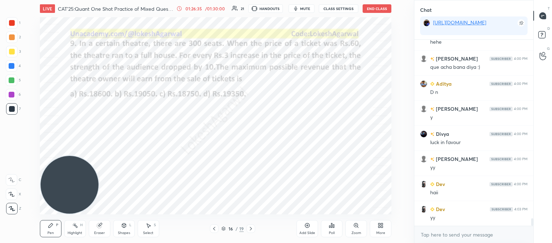
click at [213, 228] on icon at bounding box center [214, 229] width 6 height 6
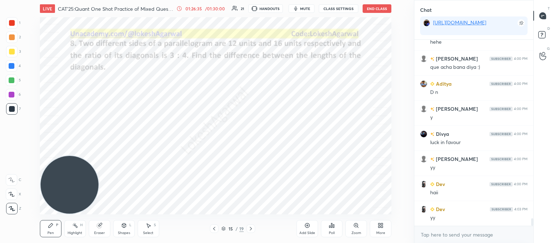
click at [213, 228] on icon at bounding box center [214, 229] width 6 height 6
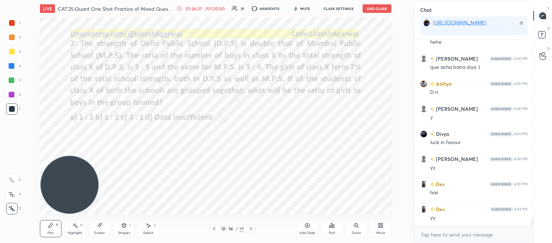
click at [248, 230] on icon at bounding box center [251, 229] width 6 height 6
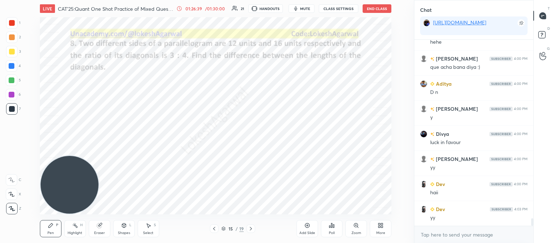
click at [215, 230] on icon at bounding box center [214, 229] width 6 height 6
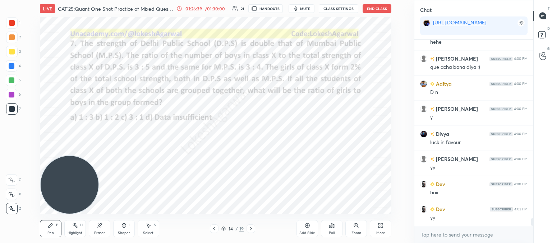
click at [215, 230] on icon at bounding box center [214, 229] width 6 height 6
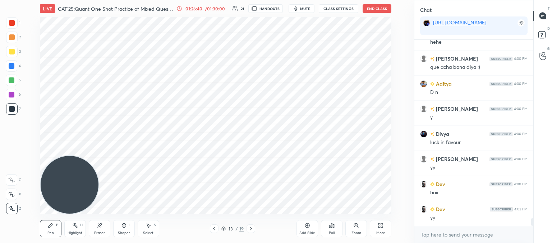
click at [215, 230] on icon at bounding box center [214, 229] width 6 height 6
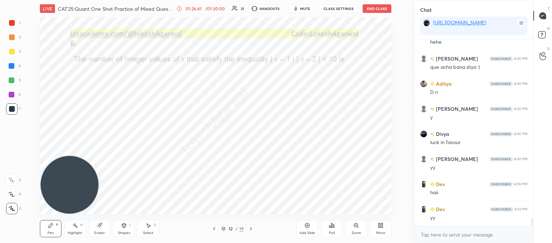
click at [249, 227] on icon at bounding box center [251, 229] width 6 height 6
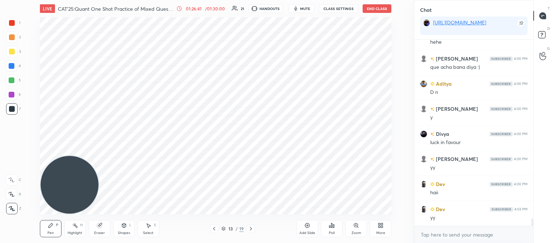
click at [249, 227] on icon at bounding box center [251, 229] width 6 height 6
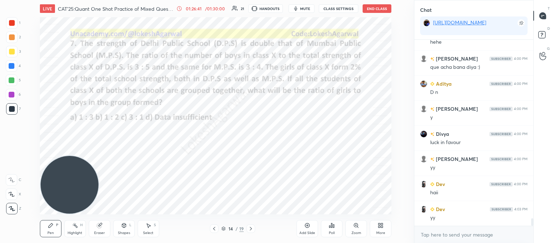
click at [249, 227] on icon at bounding box center [251, 229] width 6 height 6
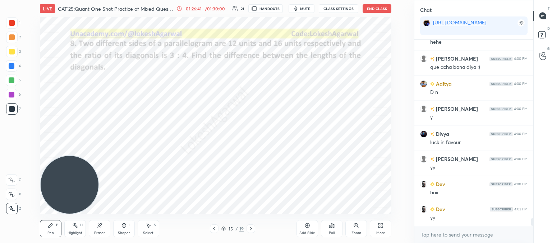
click at [249, 227] on icon at bounding box center [251, 229] width 6 height 6
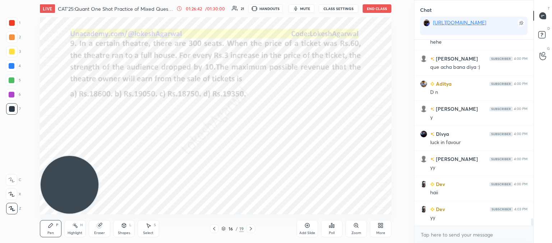
click at [249, 227] on icon at bounding box center [251, 229] width 6 height 6
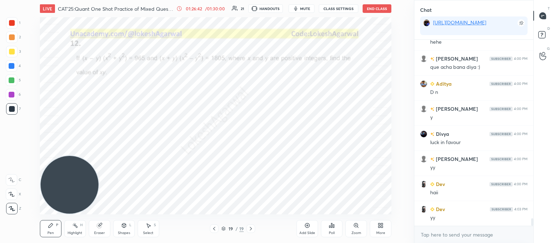
click at [249, 227] on icon at bounding box center [251, 229] width 6 height 6
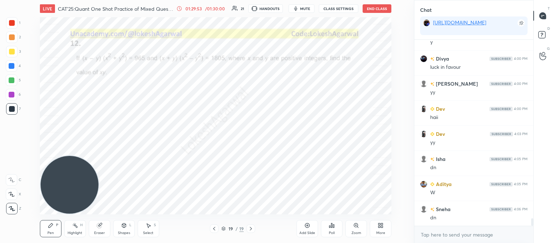
scroll to position [4541, 0]
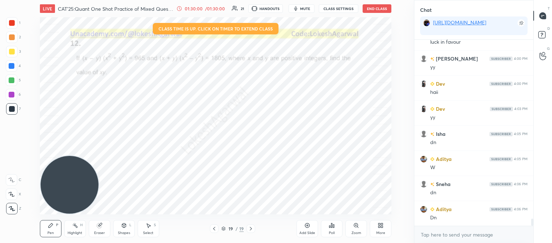
click at [335, 232] on div "Poll" at bounding box center [332, 228] width 22 height 17
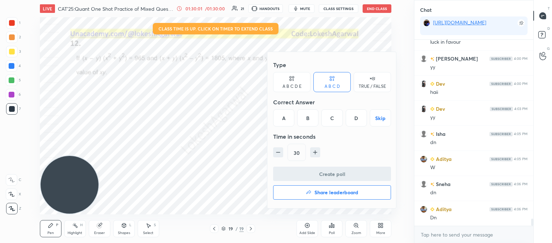
click at [301, 122] on div "B" at bounding box center [307, 118] width 21 height 17
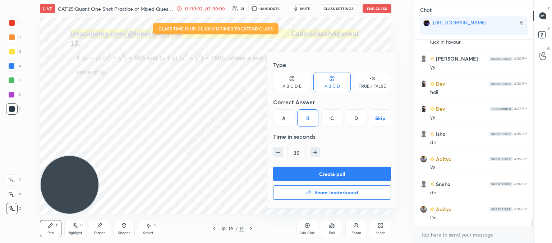
click at [314, 169] on button "Create poll" at bounding box center [332, 174] width 118 height 14
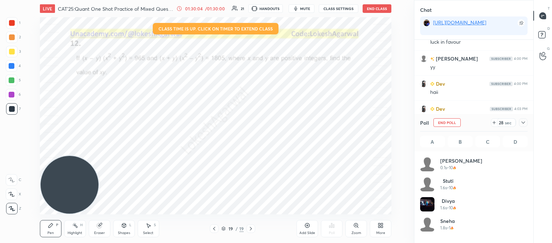
scroll to position [84, 105]
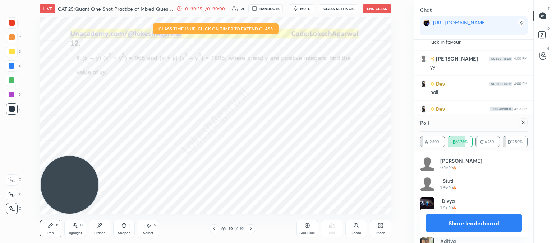
click at [524, 121] on icon at bounding box center [523, 123] width 6 height 6
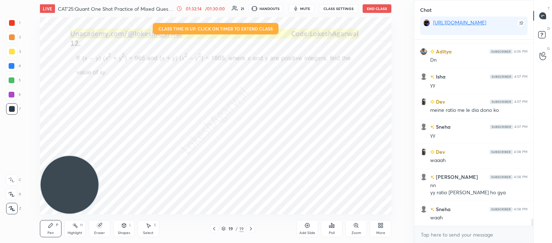
scroll to position [4724, 0]
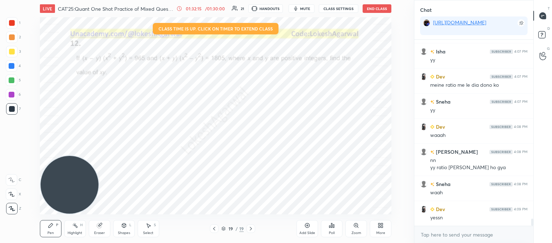
drag, startPoint x: 149, startPoint y: 232, endPoint x: 206, endPoint y: 216, distance: 59.2
click at [150, 230] on div "Select S" at bounding box center [149, 228] width 22 height 17
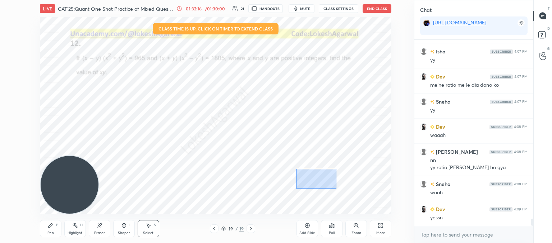
drag, startPoint x: 335, startPoint y: 187, endPoint x: 296, endPoint y: 169, distance: 43.5
click at [294, 169] on div "0 ° Undo Copy Duplicate Duplicate to new slide Delete" at bounding box center [215, 116] width 351 height 198
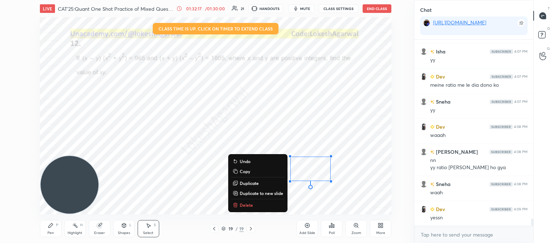
click at [245, 207] on p "Delete" at bounding box center [246, 206] width 13 height 6
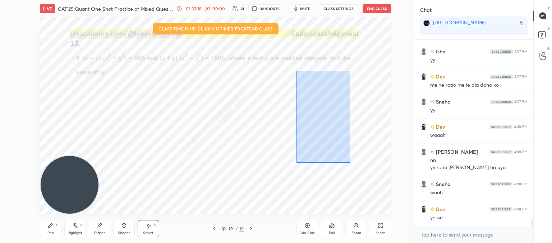
drag, startPoint x: 349, startPoint y: 163, endPoint x: 302, endPoint y: 73, distance: 102.0
click at [297, 68] on div "0 ° Undo Copy Duplicate Duplicate to new slide Delete" at bounding box center [215, 116] width 351 height 198
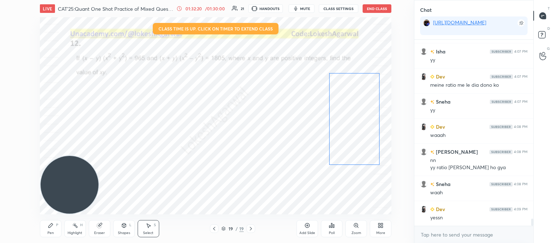
drag, startPoint x: 319, startPoint y: 97, endPoint x: 353, endPoint y: 103, distance: 34.8
click at [353, 103] on div "0 ° Undo Copy Duplicate Duplicate to new slide Delete" at bounding box center [215, 116] width 351 height 198
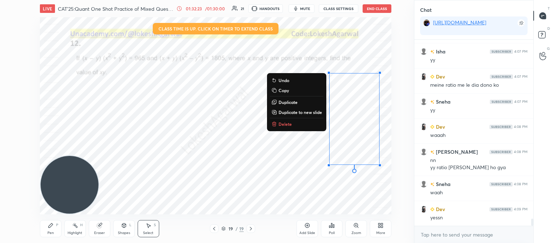
click at [306, 120] on button "Delete" at bounding box center [297, 124] width 54 height 9
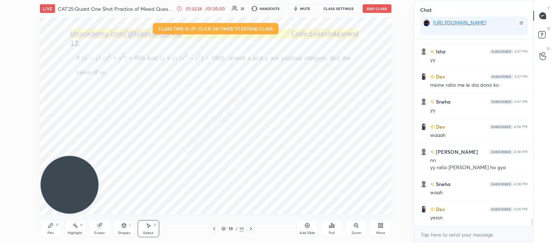
click at [308, 125] on div "0 ° Undo Copy Duplicate Duplicate to new slide Delete" at bounding box center [215, 116] width 351 height 198
click at [217, 228] on icon at bounding box center [214, 229] width 6 height 6
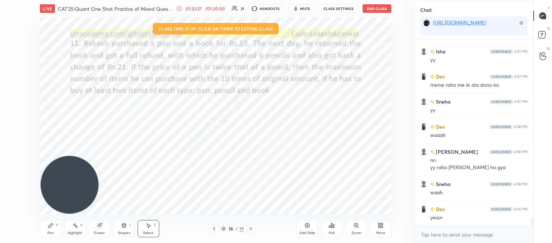
click at [217, 228] on icon at bounding box center [214, 229] width 6 height 6
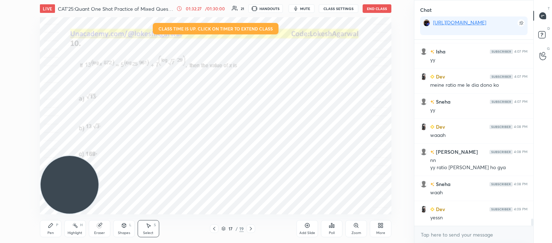
click at [217, 228] on icon at bounding box center [214, 229] width 6 height 6
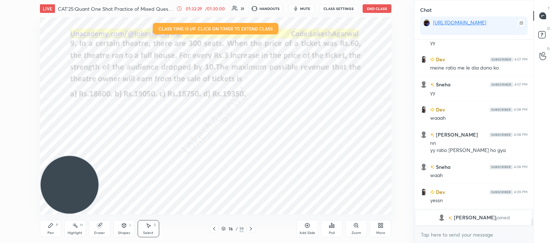
scroll to position [4416, 0]
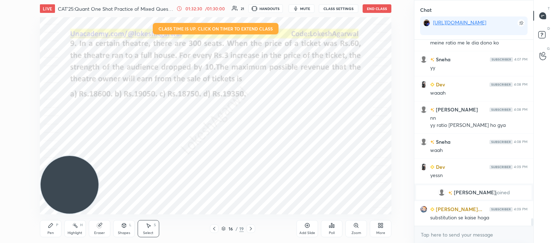
click at [213, 227] on icon at bounding box center [214, 229] width 6 height 6
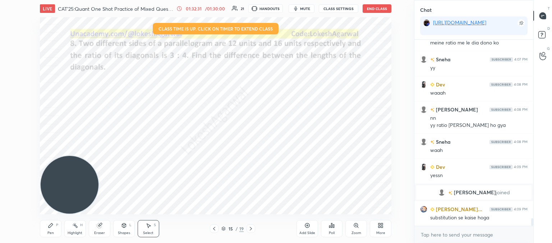
click at [213, 227] on icon at bounding box center [214, 229] width 6 height 6
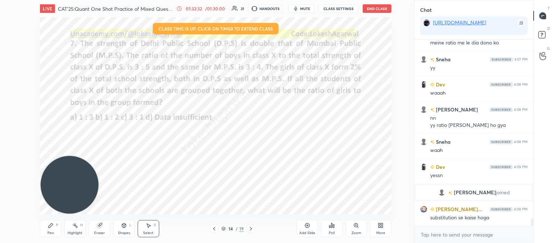
click at [213, 227] on icon at bounding box center [214, 229] width 6 height 6
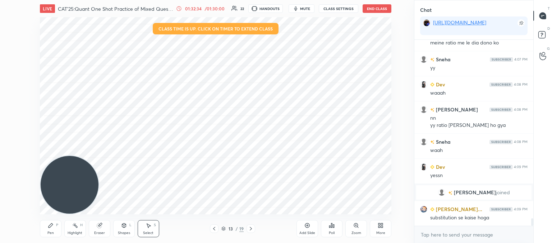
click at [250, 227] on icon at bounding box center [251, 229] width 6 height 6
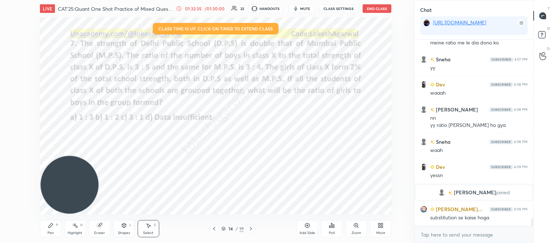
click at [250, 227] on icon at bounding box center [251, 229] width 6 height 6
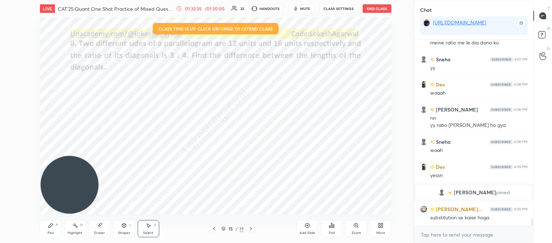
click at [251, 227] on icon at bounding box center [251, 229] width 6 height 6
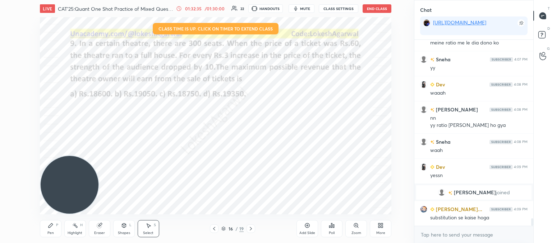
click at [251, 226] on icon at bounding box center [251, 229] width 6 height 6
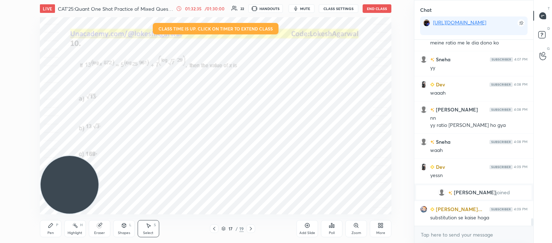
click at [251, 226] on icon at bounding box center [251, 229] width 6 height 6
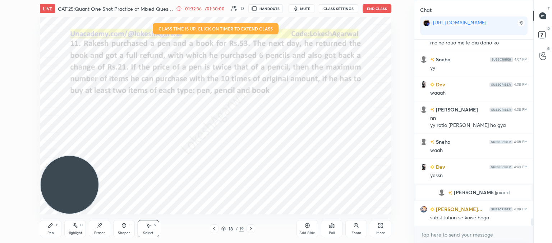
click at [251, 226] on icon at bounding box center [251, 229] width 6 height 6
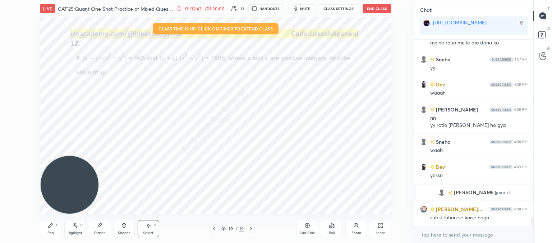
scroll to position [4442, 0]
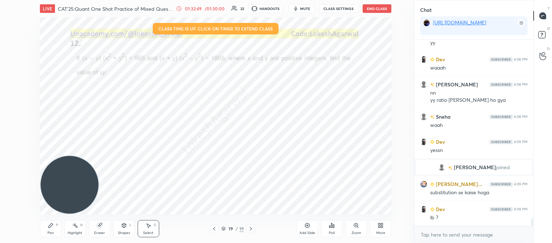
click at [331, 223] on icon at bounding box center [332, 226] width 6 height 6
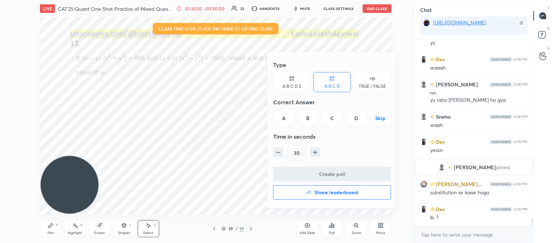
click at [310, 194] on icon "button" at bounding box center [309, 193] width 6 height 6
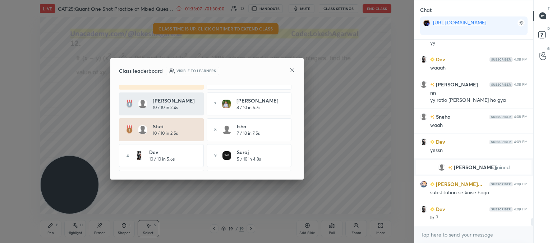
scroll to position [0, 0]
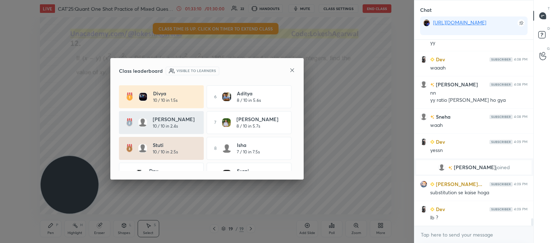
click at [291, 69] on icon at bounding box center [292, 71] width 6 height 6
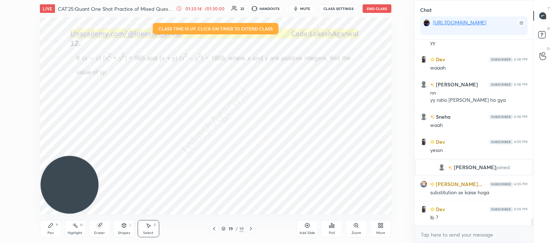
scroll to position [4473, 0]
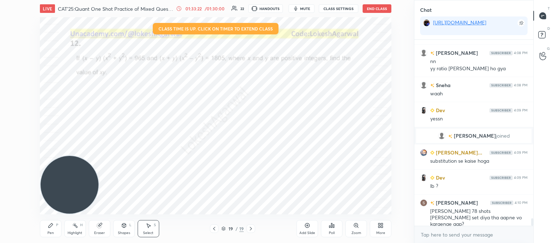
drag, startPoint x: 105, startPoint y: 221, endPoint x: 116, endPoint y: 215, distance: 12.7
click at [105, 220] on div "Eraser" at bounding box center [100, 228] width 22 height 17
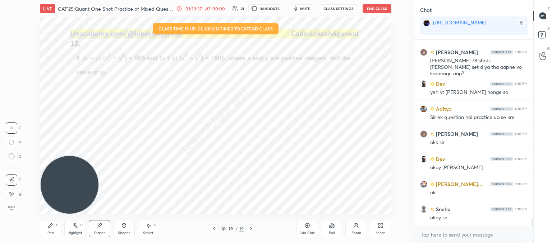
scroll to position [4649, 0]
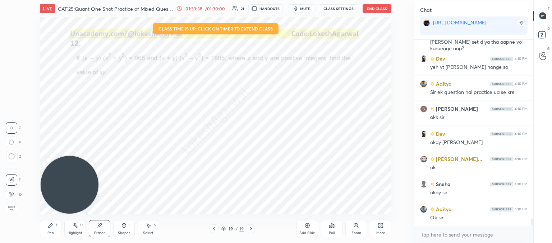
click at [379, 10] on button "End Class" at bounding box center [376, 8] width 29 height 9
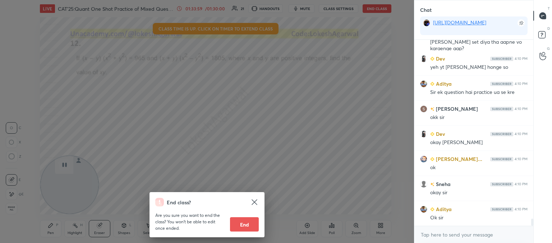
click at [248, 224] on button "End" at bounding box center [244, 225] width 29 height 14
type textarea "x"
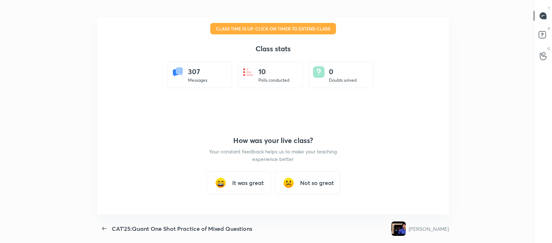
scroll to position [35713, 35365]
